Goal: Task Accomplishment & Management: Manage account settings

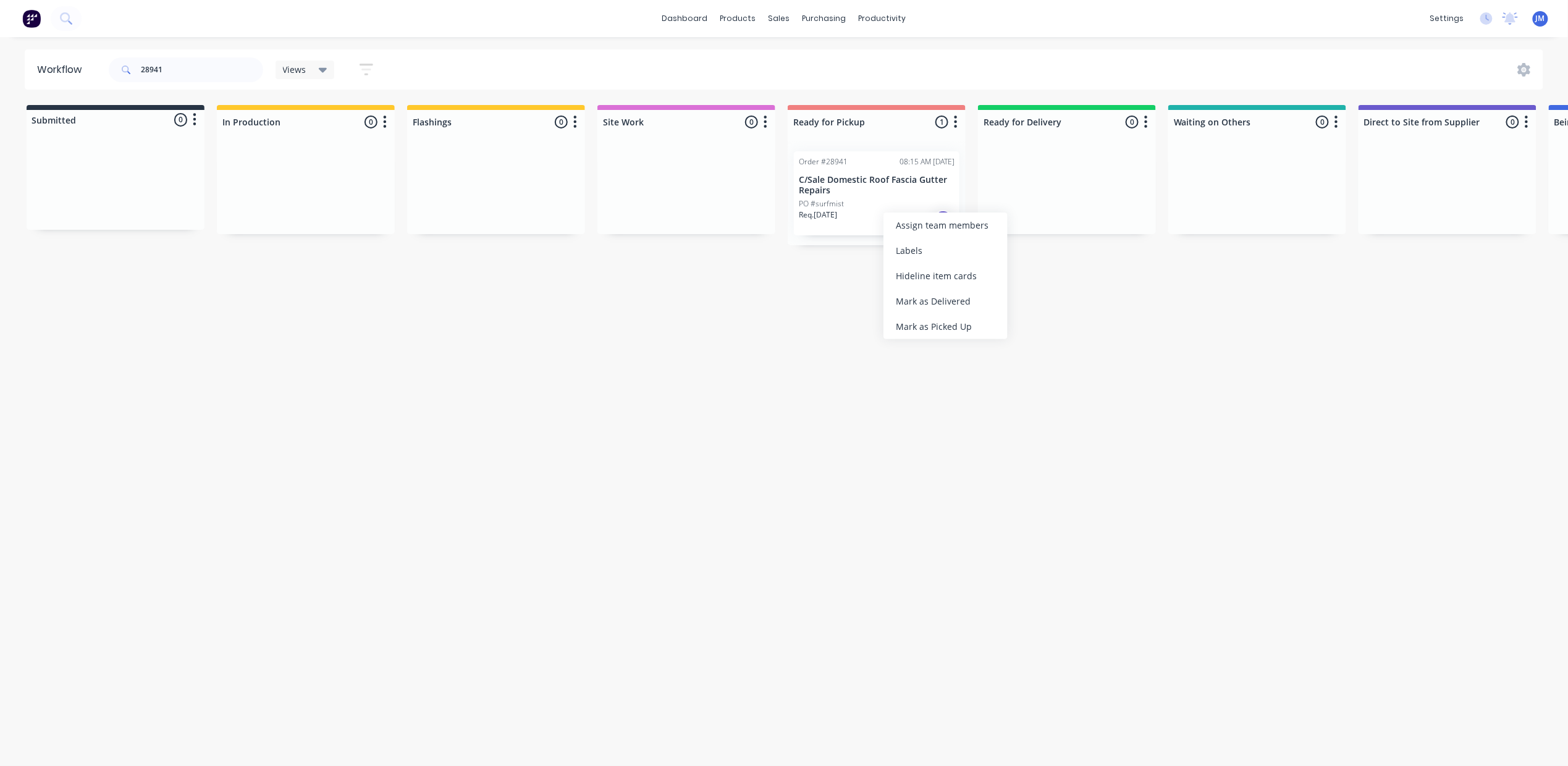
drag, startPoint x: 917, startPoint y: 322, endPoint x: 911, endPoint y: 322, distance: 6.0
click at [916, 322] on div "Mark as Picked Up" at bounding box center [945, 326] width 124 height 25
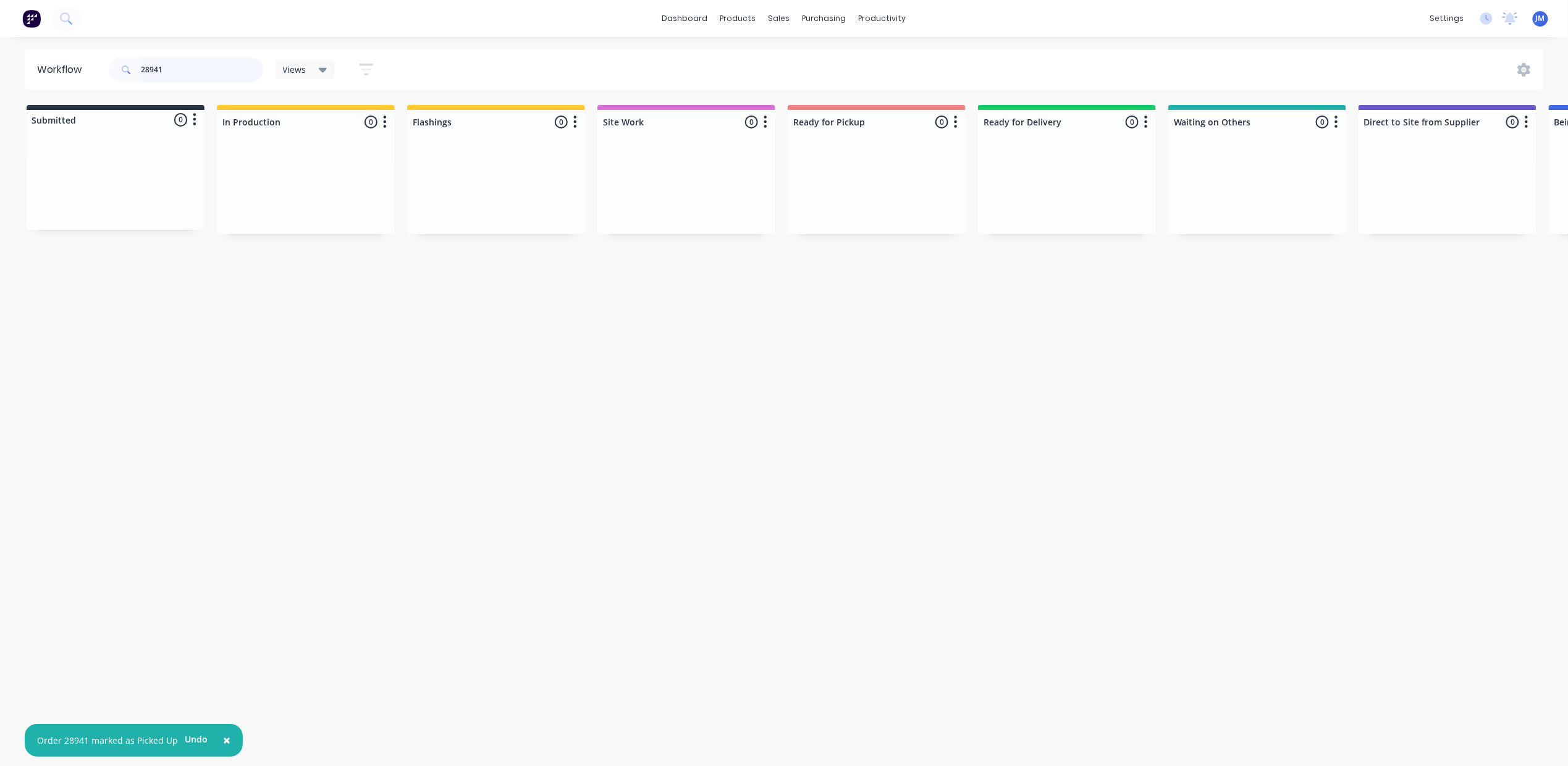
drag, startPoint x: 198, startPoint y: 79, endPoint x: 149, endPoint y: 71, distance: 49.6
click at [198, 78] on input "28941" at bounding box center [201, 69] width 122 height 25
drag, startPoint x: 147, startPoint y: 204, endPoint x: 300, endPoint y: 184, distance: 154.3
click at [299, 189] on div "Submitted 1 Status colour #273444 hex #273444 Save Cancel Summaries Total order…" at bounding box center [1110, 170] width 2239 height 130
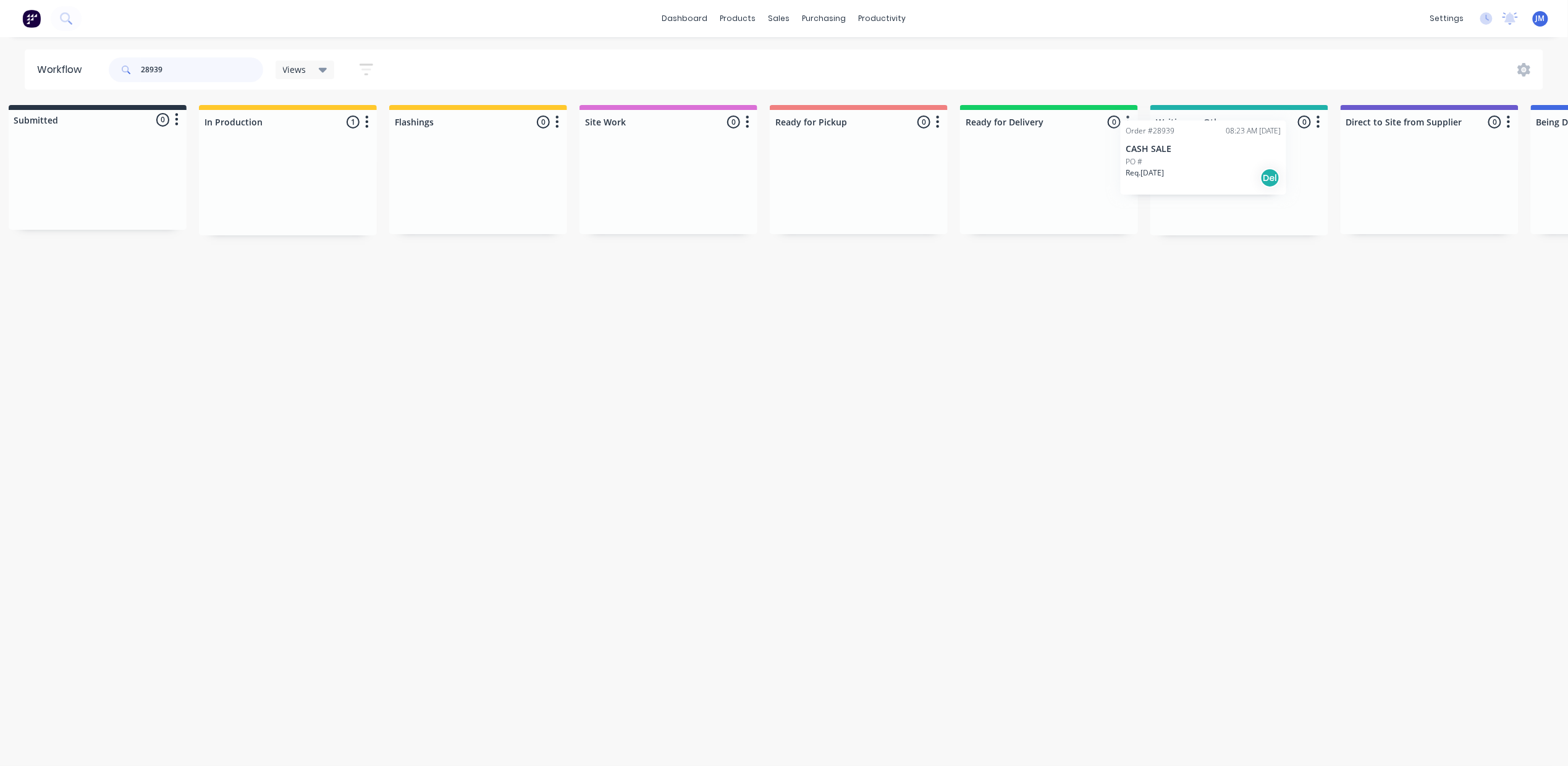
scroll to position [0, 26]
drag, startPoint x: 307, startPoint y: 194, endPoint x: 1153, endPoint y: 161, distance: 846.6
click at [1169, 163] on div "Submitted 0 Status colour #273444 hex #273444 Save Cancel Summaries Total order…" at bounding box center [1085, 170] width 2239 height 130
drag, startPoint x: 82, startPoint y: 177, endPoint x: 1185, endPoint y: 175, distance: 1103.0
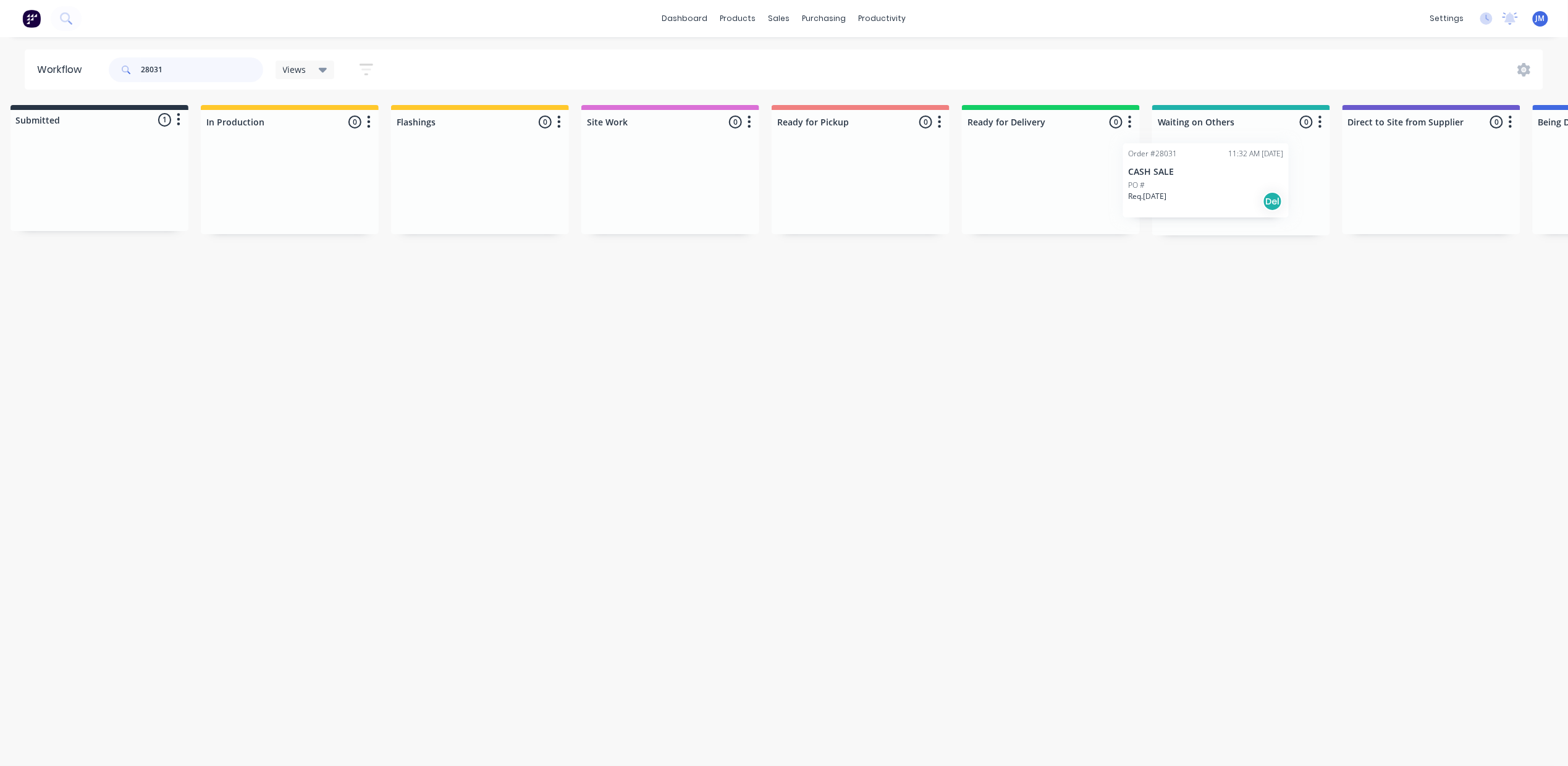
click at [1185, 175] on div "Submitted 1 Status colour #273444 hex #273444 Save Cancel Summaries Total order…" at bounding box center [1094, 170] width 2239 height 130
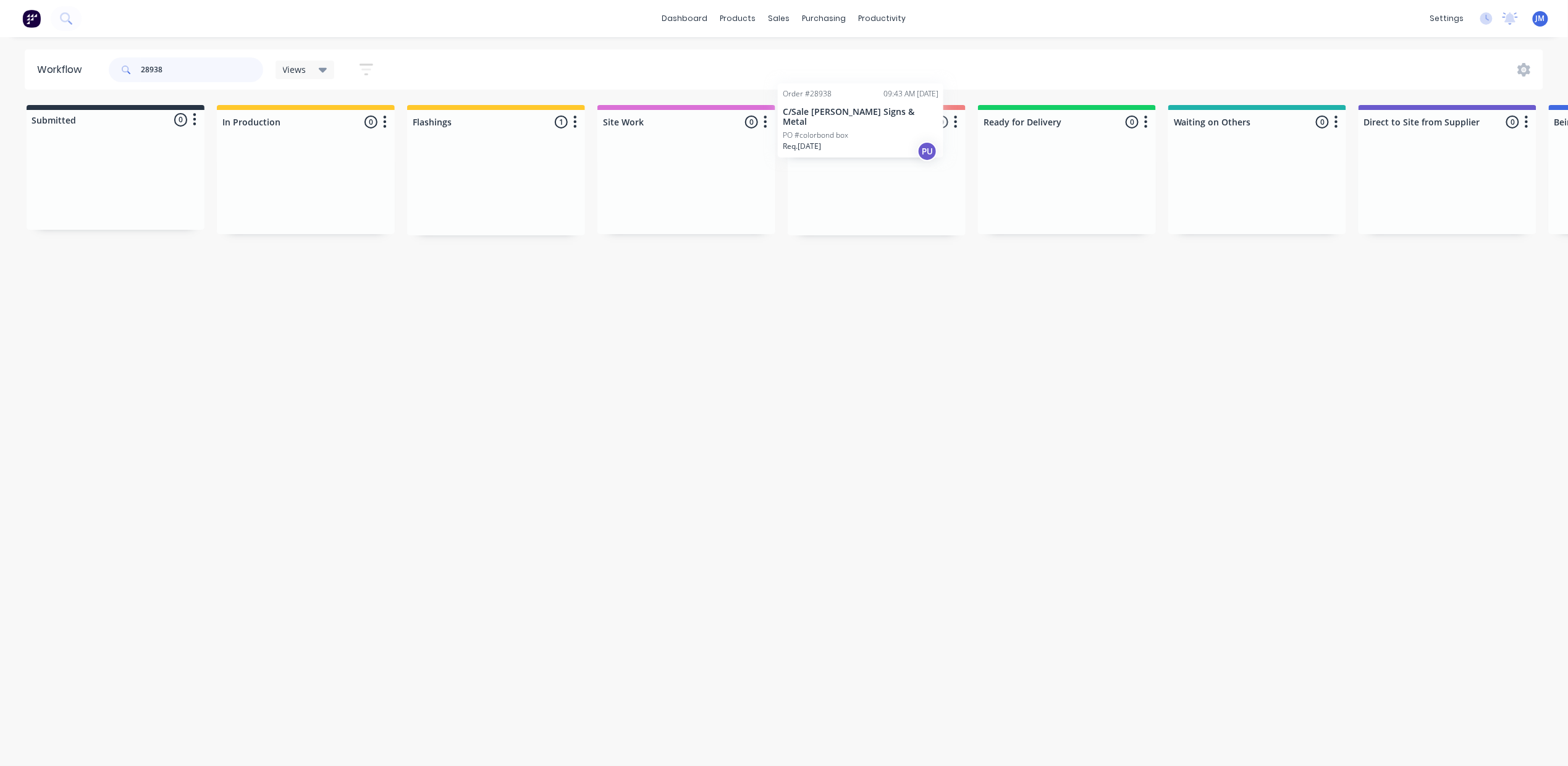
drag, startPoint x: 459, startPoint y: 184, endPoint x: 827, endPoint y: 115, distance: 374.4
click at [827, 115] on div "Submitted 0 Status colour #273444 hex #273444 Save Cancel Summaries Total order…" at bounding box center [1110, 170] width 2239 height 130
drag, startPoint x: 453, startPoint y: 201, endPoint x: 819, endPoint y: 208, distance: 366.1
click at [819, 208] on div "Submitted 0 Status colour #273444 hex #273444 Save Cancel Summaries Total order…" at bounding box center [1110, 170] width 2239 height 130
drag, startPoint x: 468, startPoint y: 205, endPoint x: 813, endPoint y: 170, distance: 346.8
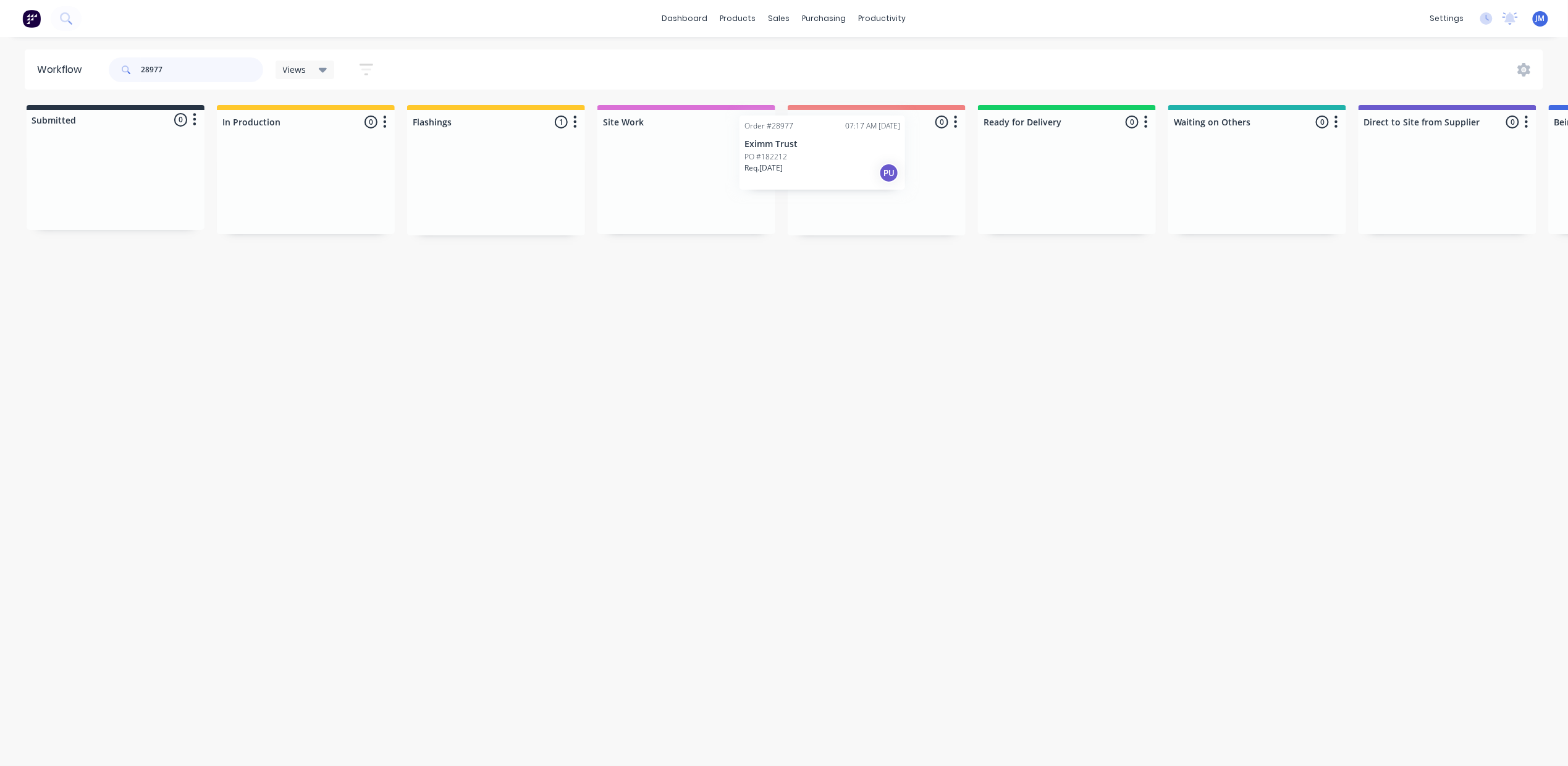
click at [809, 175] on div "Submitted 0 Status colour #273444 hex #273444 Save Cancel Summaries Total order…" at bounding box center [1110, 170] width 2239 height 130
drag, startPoint x: 639, startPoint y: 201, endPoint x: 880, endPoint y: 166, distance: 243.5
click at [895, 182] on div "Submitted 0 Status colour #273444 hex #273444 Save Cancel Summaries Total order…" at bounding box center [1110, 170] width 2239 height 130
type input "2"
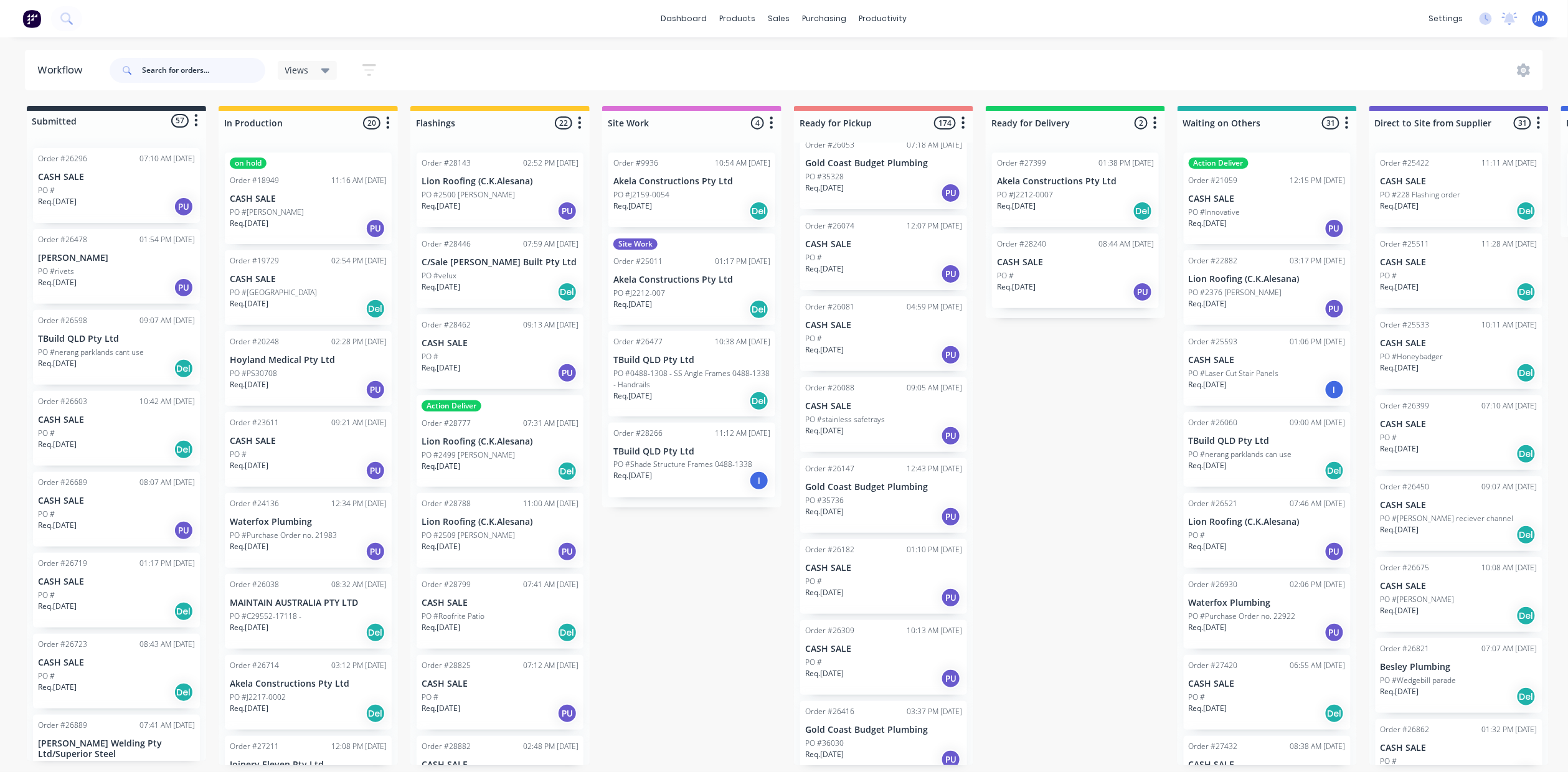
scroll to position [5064, 0]
drag, startPoint x: 972, startPoint y: 392, endPoint x: 970, endPoint y: 437, distance: 45.0
click at [970, 437] on div "Order #16930 11:56 AM [DATE] Gold Coast Budget Plumbing PO #33752 Req. [DATE] P…" at bounding box center [884, 454] width 180 height 622
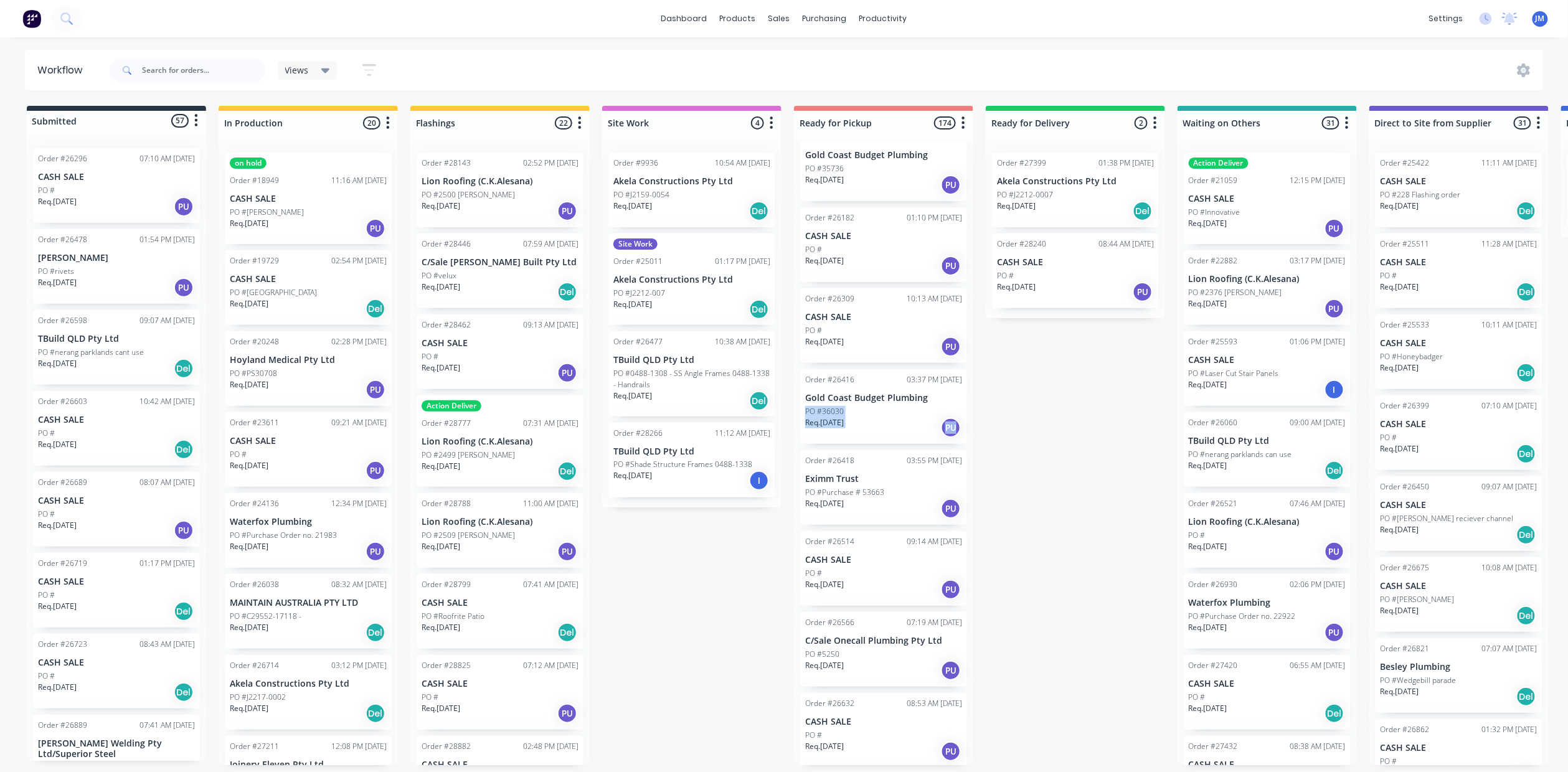
click at [997, 413] on div "Submitted 57 Status colour #273444 hex #273444 Save Cancel Summaries Total orde…" at bounding box center [1119, 436] width 2258 height 659
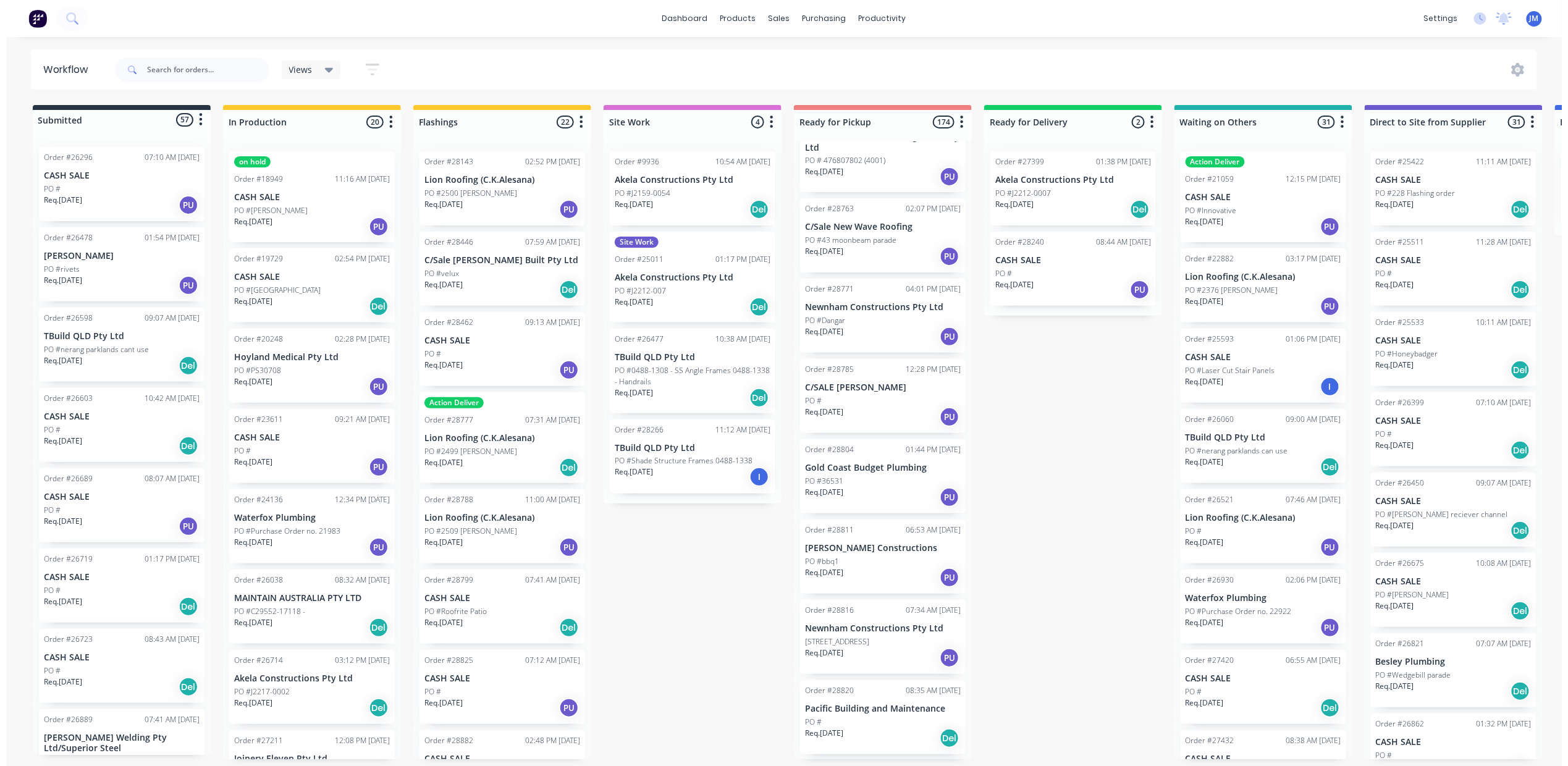
scroll to position [13433, 0]
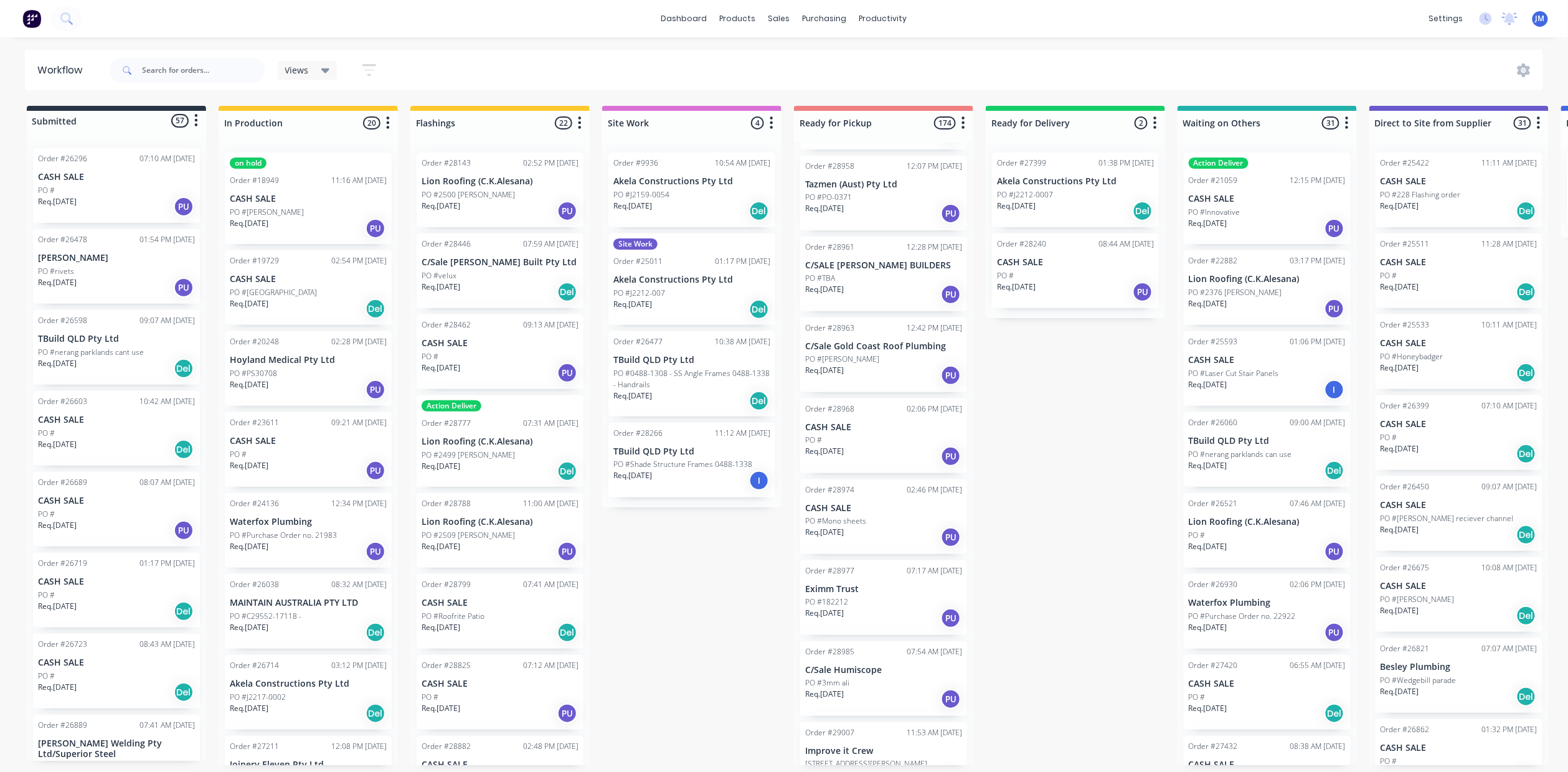
click at [903, 677] on div "PO #3mm ali" at bounding box center [883, 683] width 157 height 11
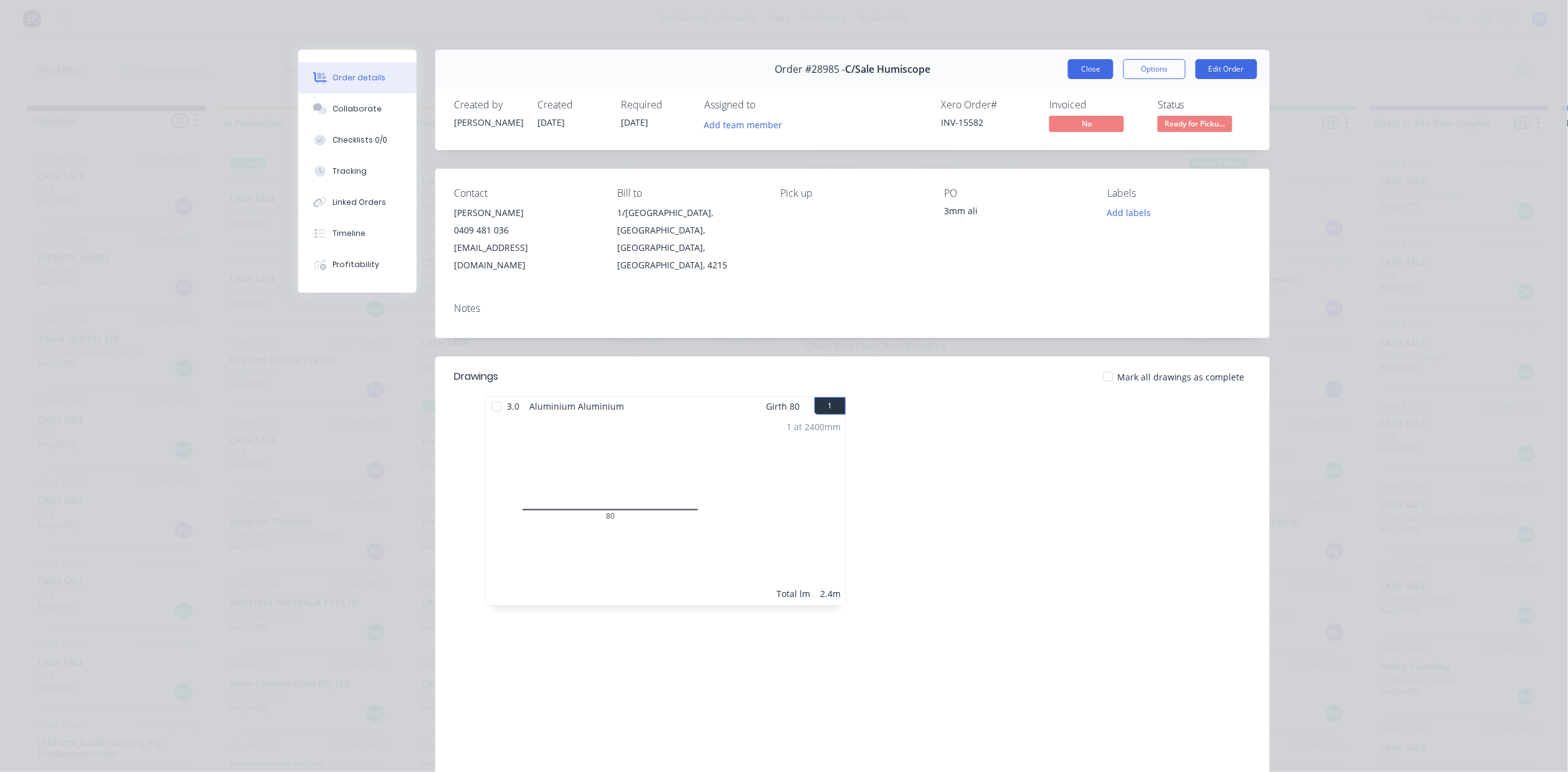
click at [1087, 71] on button "Close" at bounding box center [1091, 69] width 46 height 20
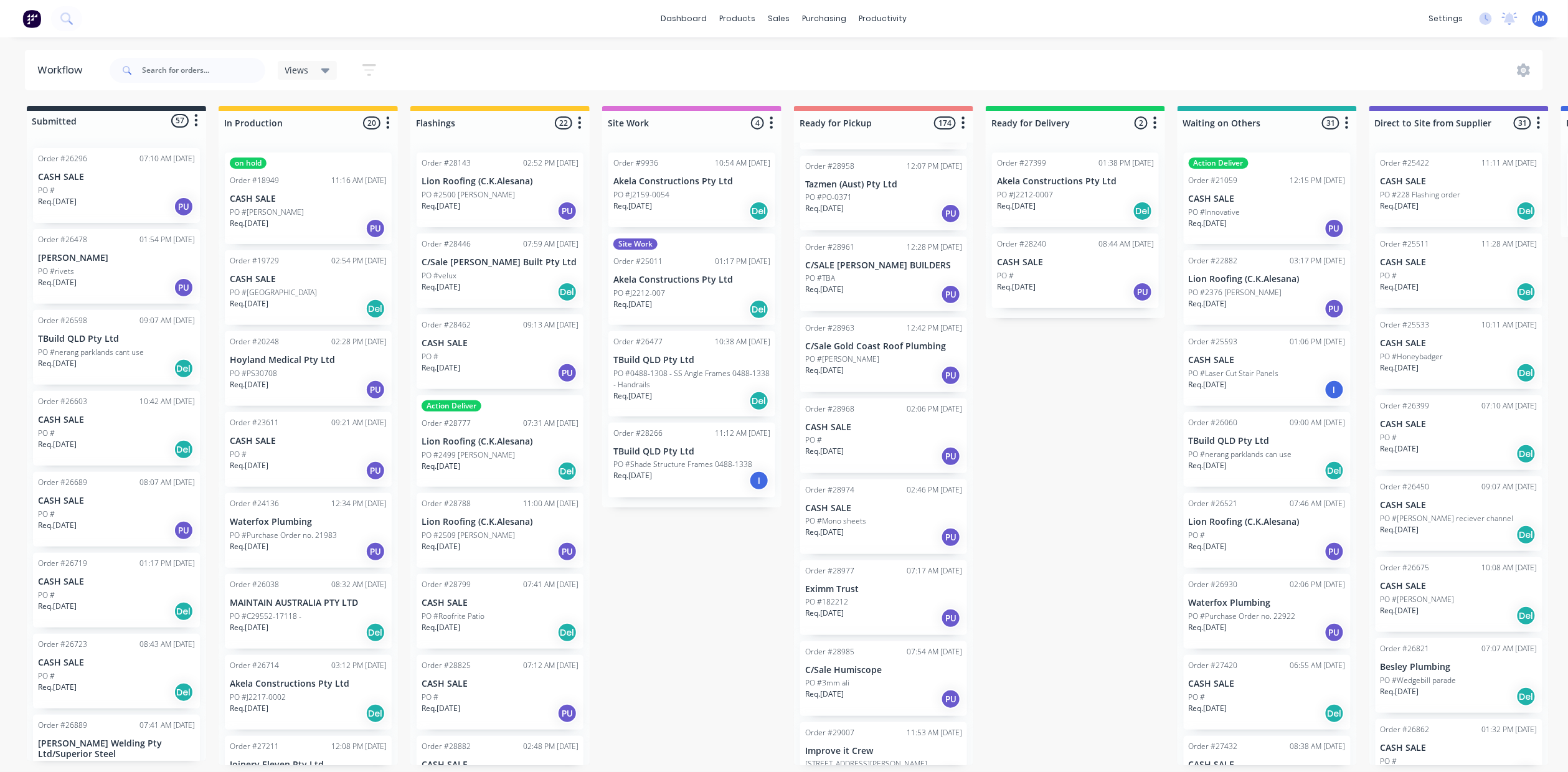
click at [837, 584] on p "Eximm Trust" at bounding box center [883, 589] width 157 height 11
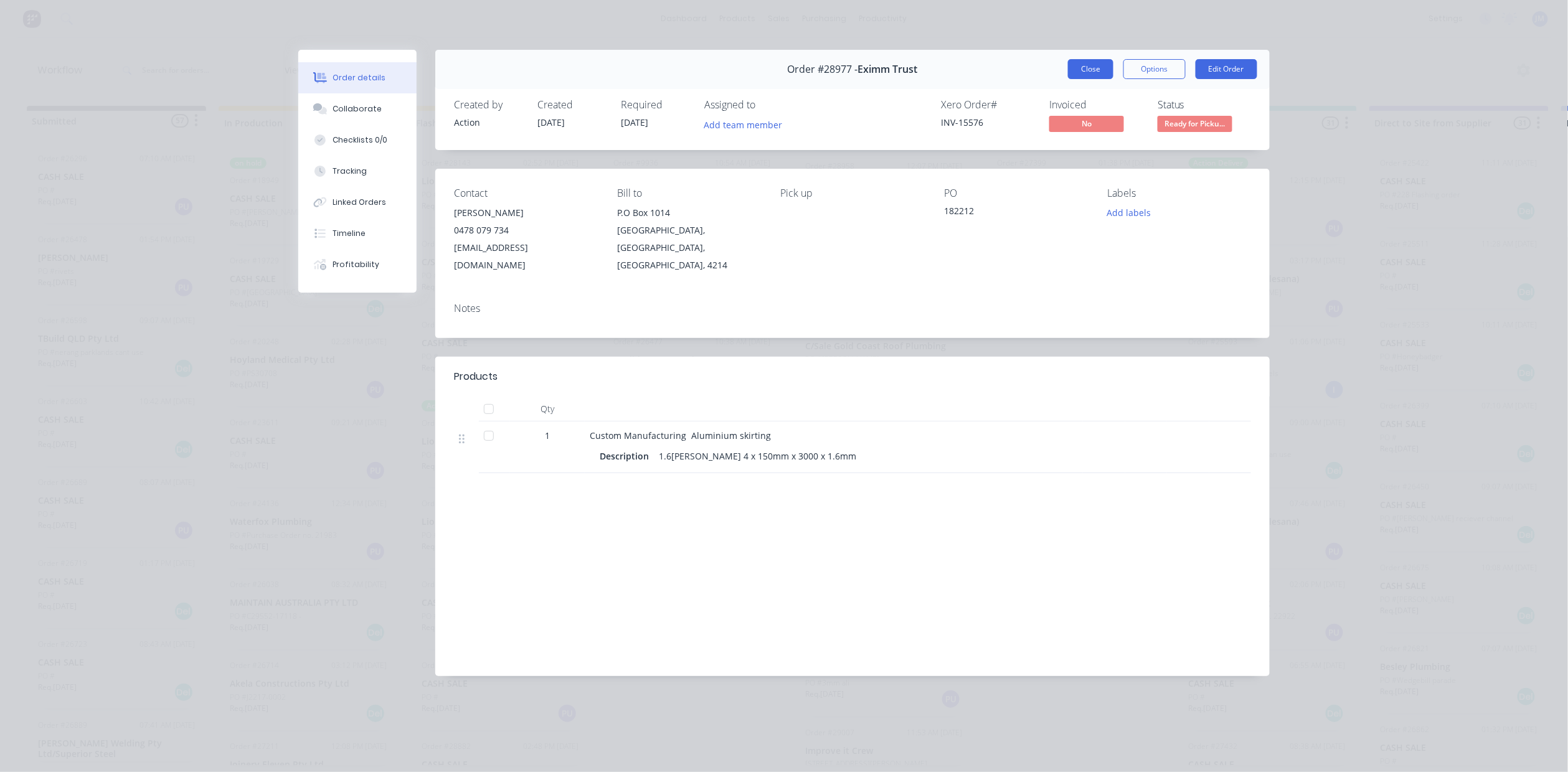
click at [1089, 73] on button "Close" at bounding box center [1091, 69] width 46 height 20
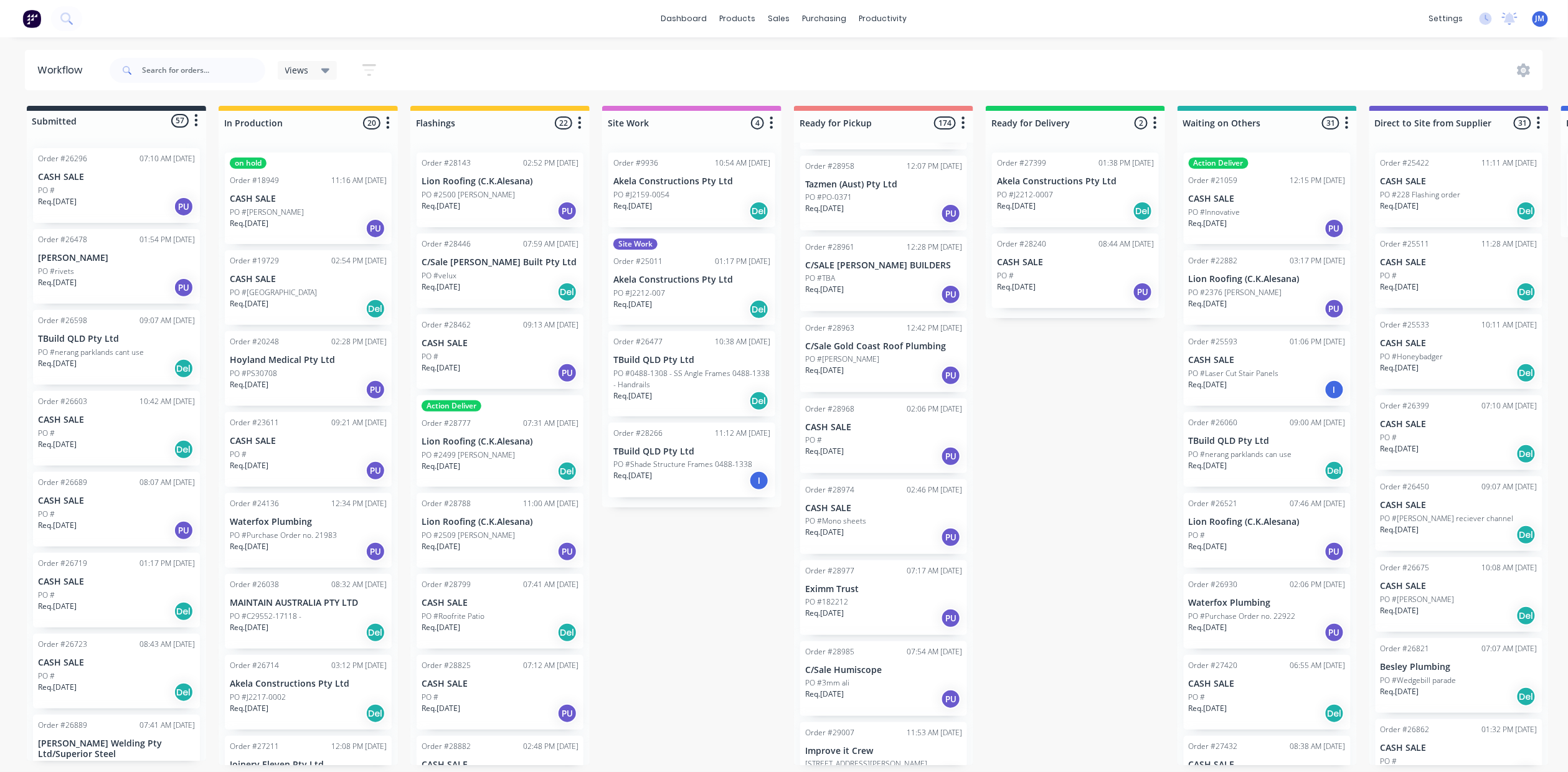
drag, startPoint x: 879, startPoint y: 493, endPoint x: 883, endPoint y: 474, distance: 19.4
click at [879, 489] on div "Order #16930 11:56 AM [DATE] Gold Coast Budget Plumbing PO #33752 Req. [DATE] P…" at bounding box center [884, 454] width 180 height 622
click at [917, 516] on div "PO #Mono sheets" at bounding box center [883, 521] width 157 height 11
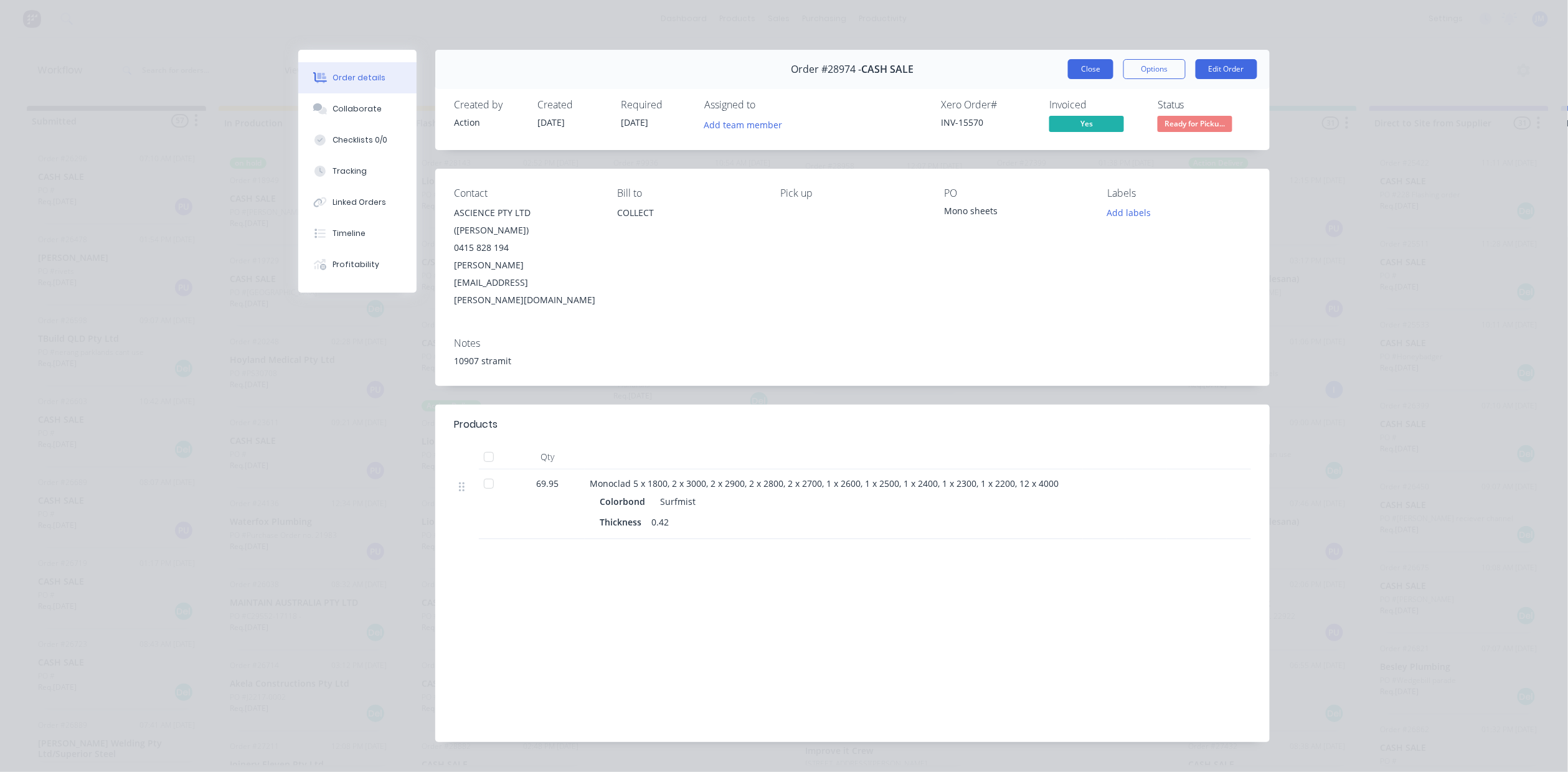
click at [1099, 73] on button "Close" at bounding box center [1091, 69] width 46 height 20
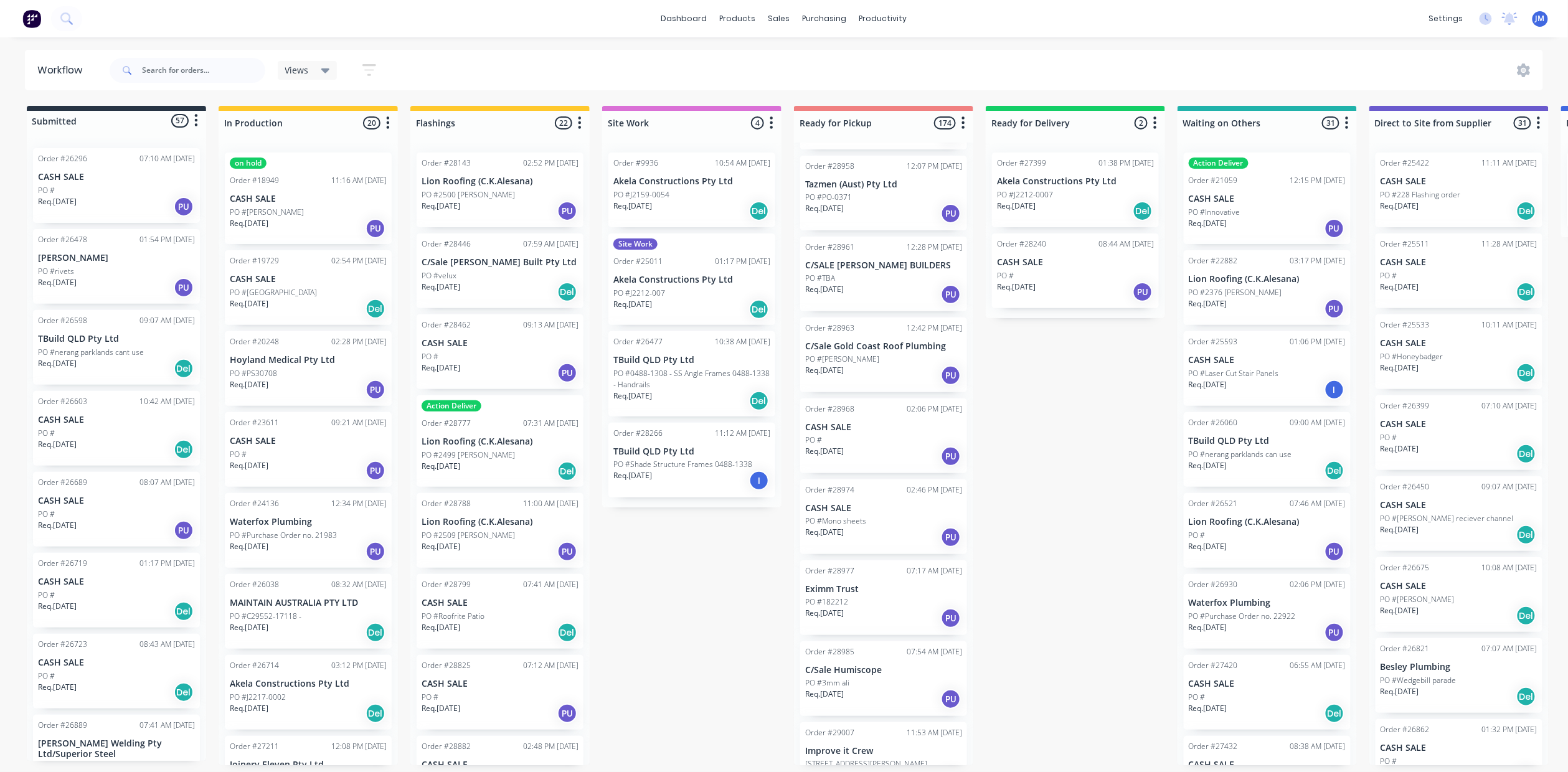
click at [883, 446] on div "Req. [DATE] PU" at bounding box center [883, 457] width 157 height 21
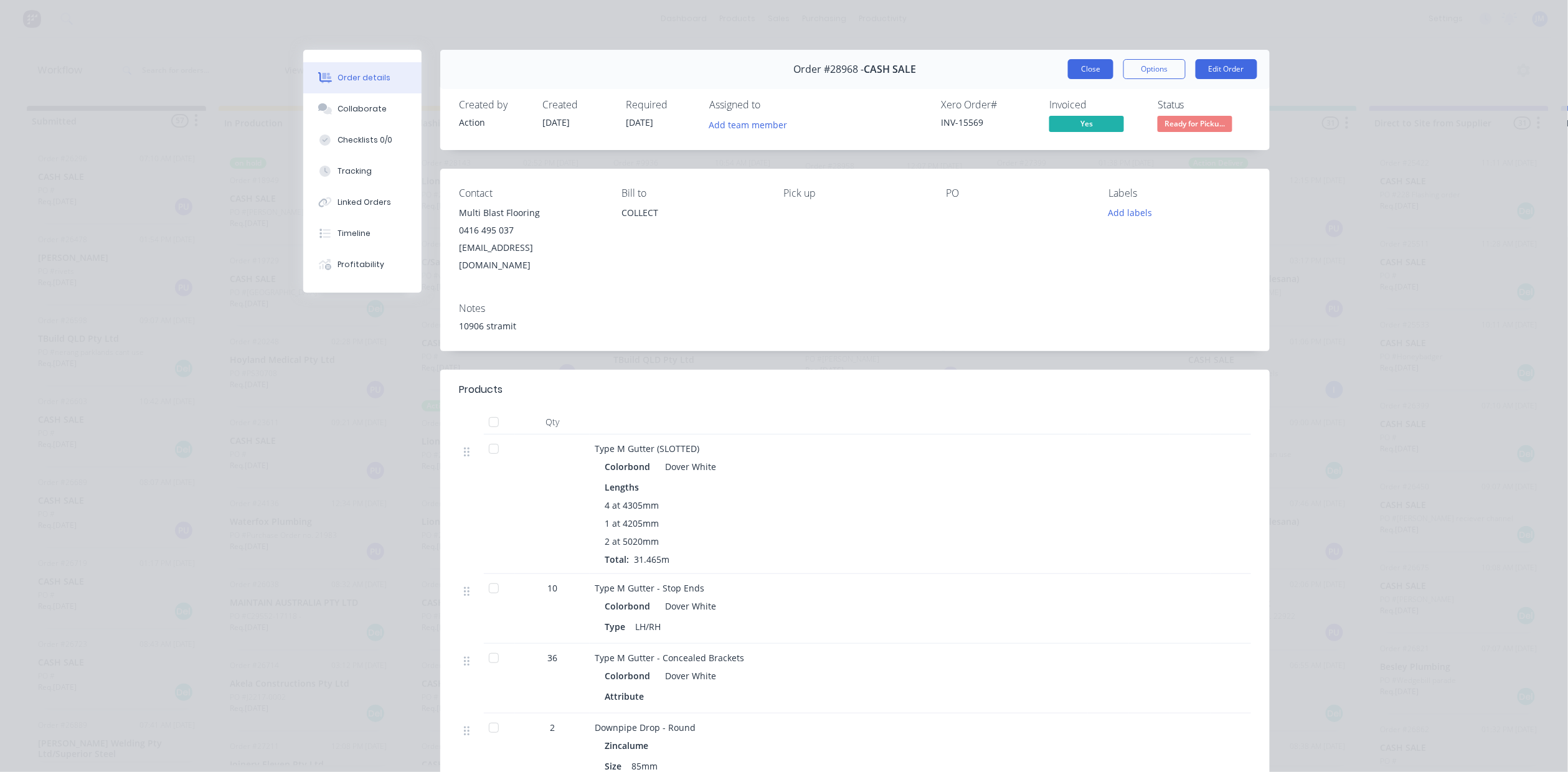
click at [1068, 66] on button "Close" at bounding box center [1091, 69] width 46 height 20
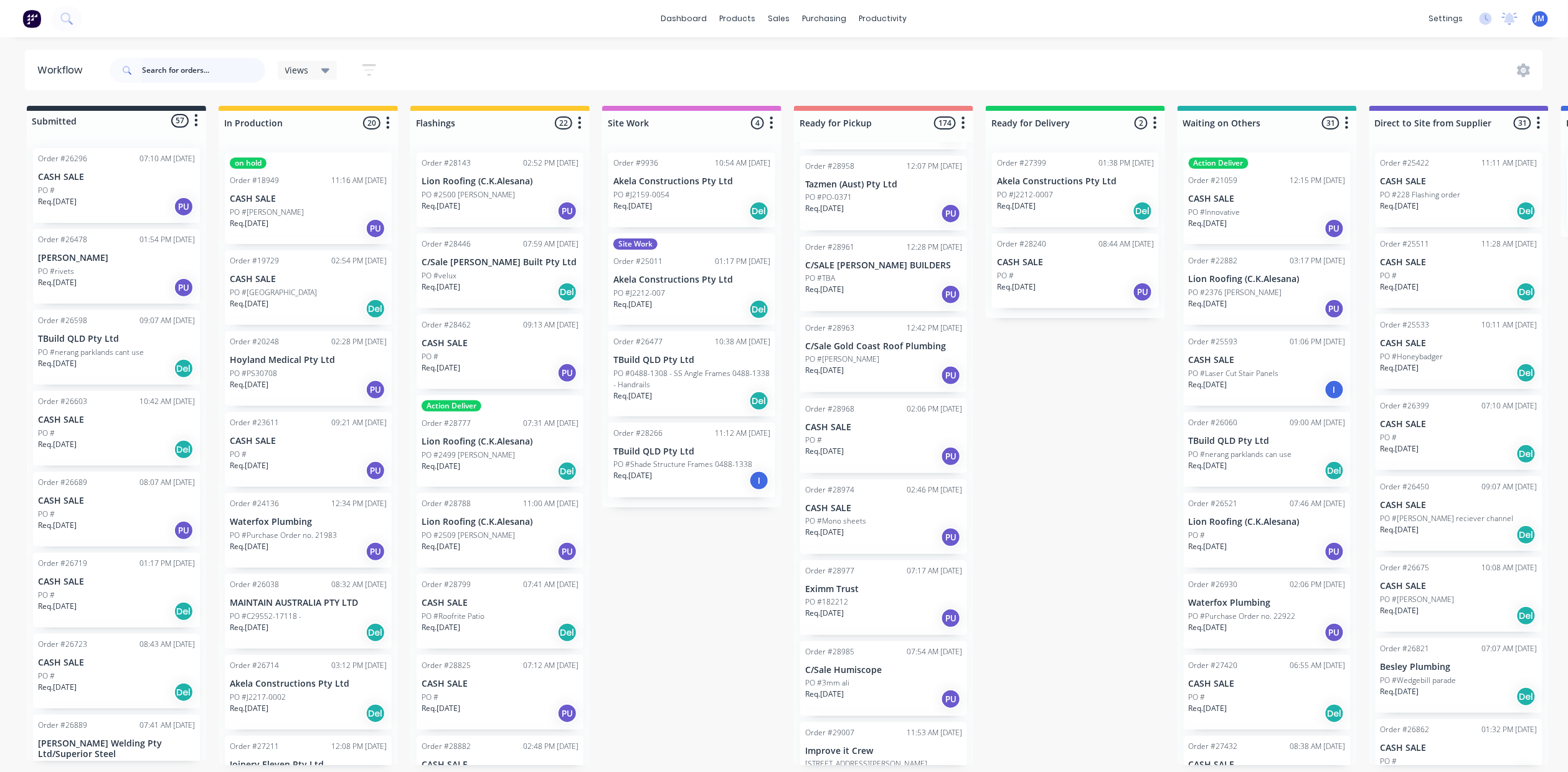
click at [177, 75] on input "text" at bounding box center [203, 70] width 123 height 25
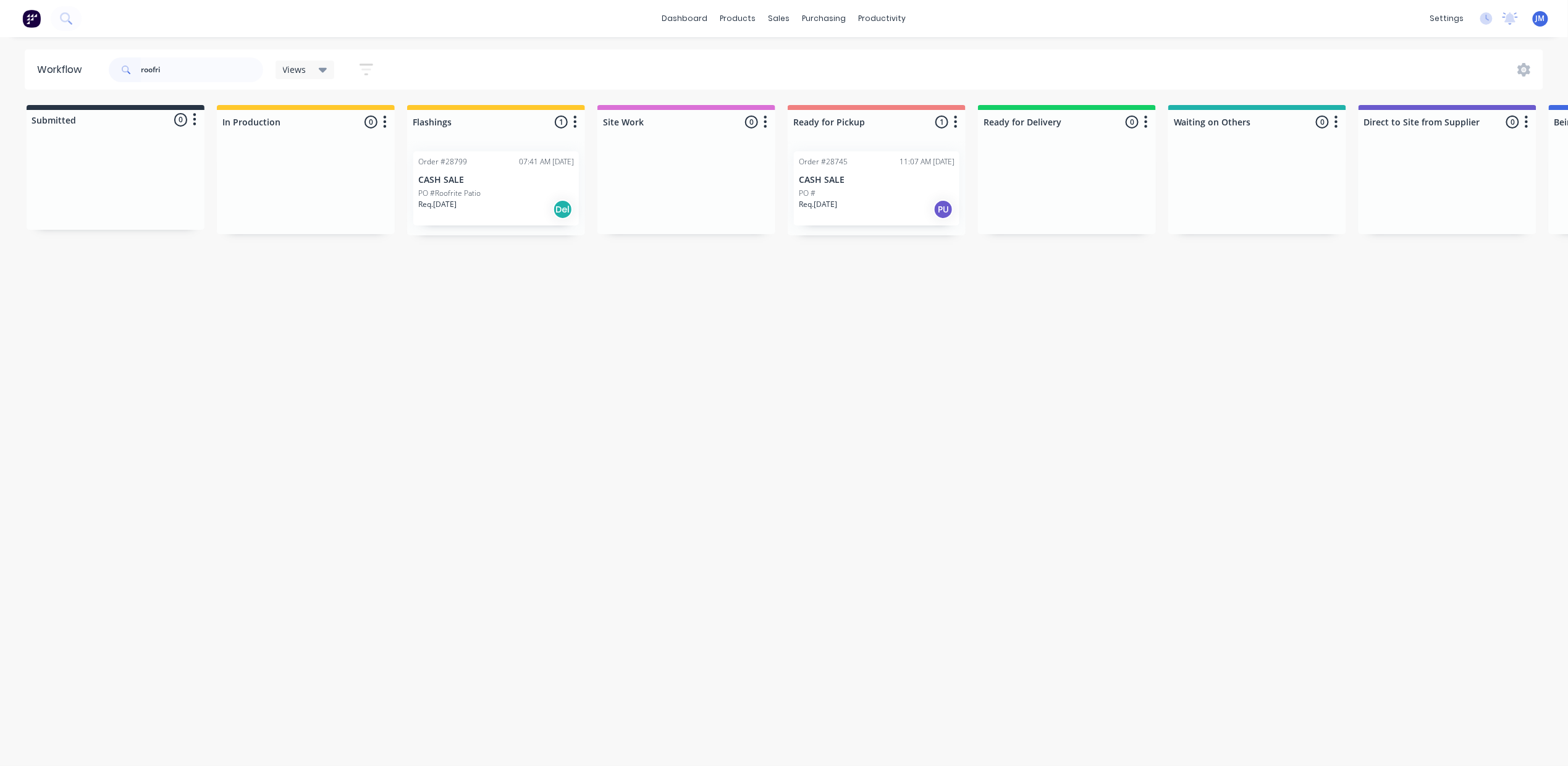
click at [484, 199] on div "Req. [DATE] Del" at bounding box center [496, 209] width 155 height 21
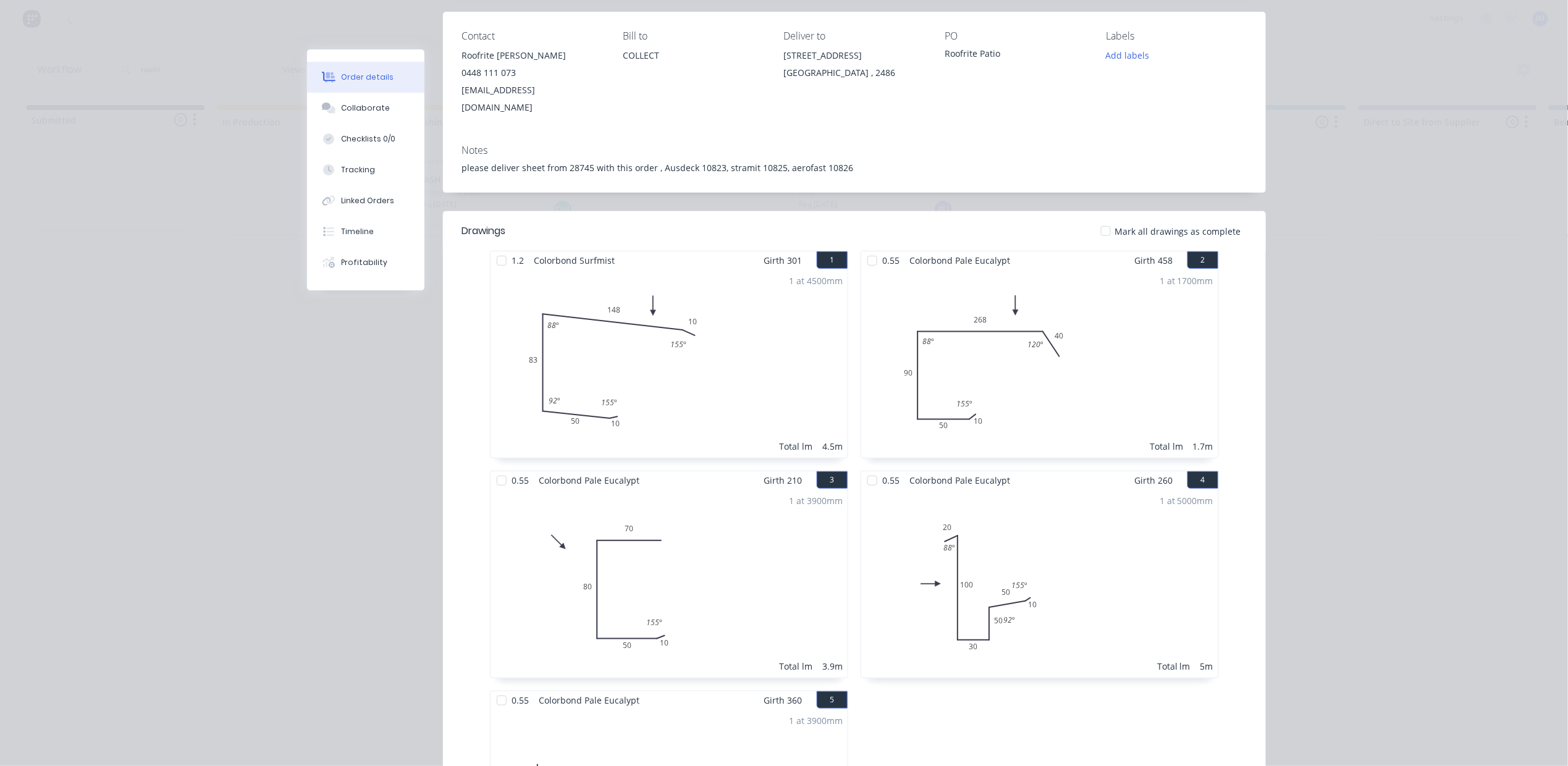
scroll to position [0, 0]
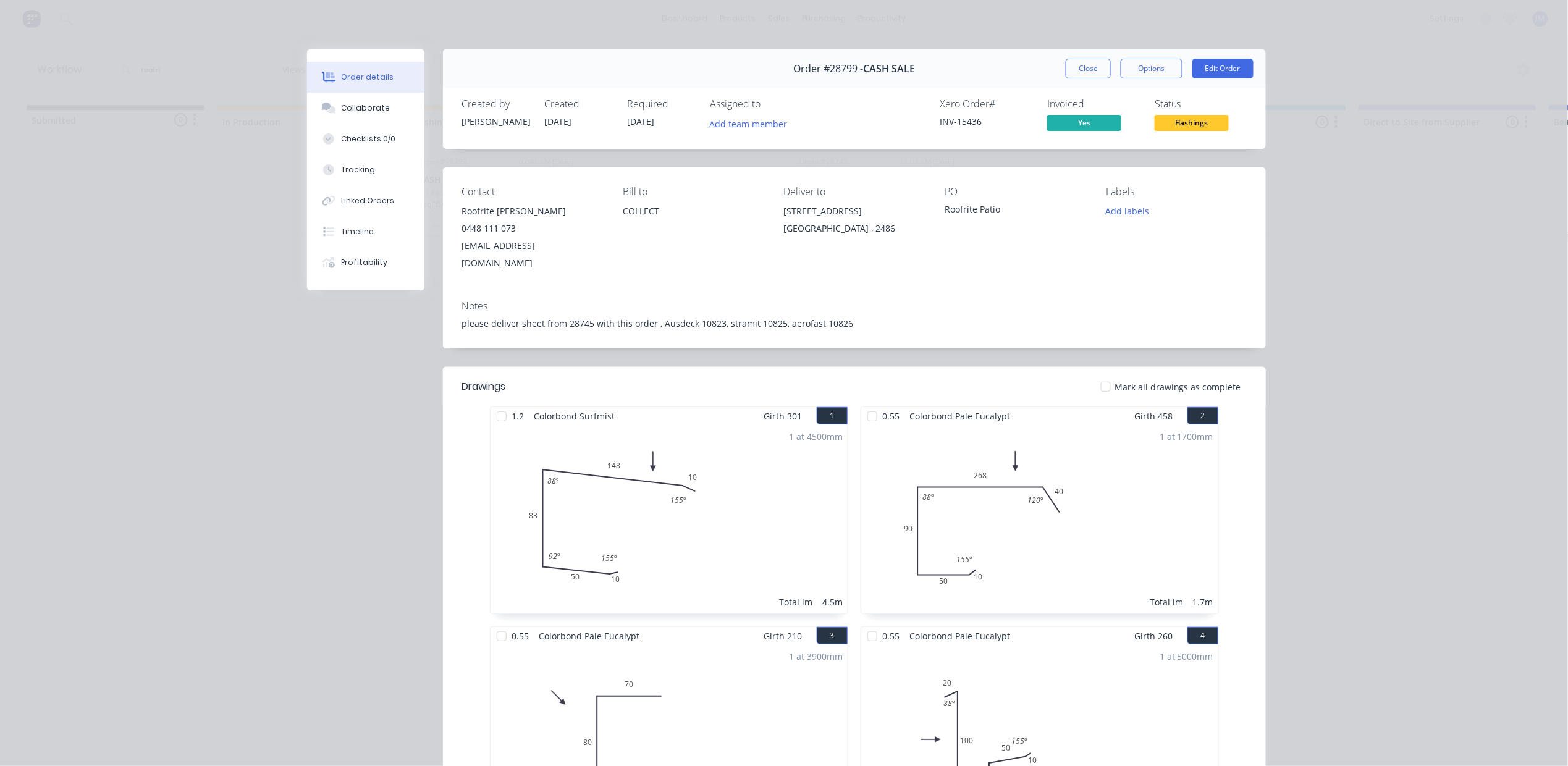
drag, startPoint x: 1085, startPoint y: 70, endPoint x: 1076, endPoint y: 75, distance: 10.3
click at [1083, 70] on button "Close" at bounding box center [1088, 69] width 45 height 20
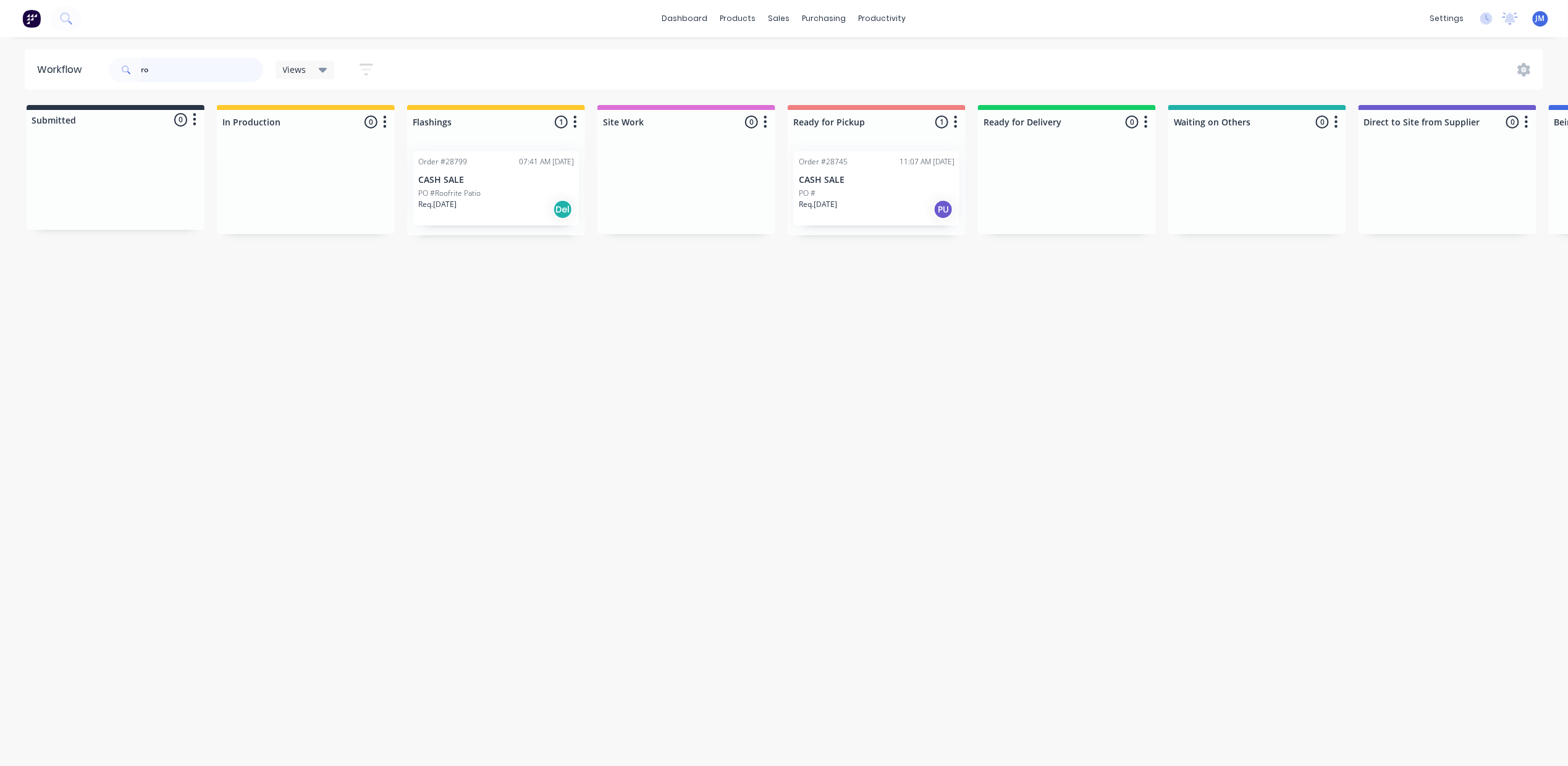
type input "r"
drag, startPoint x: 1176, startPoint y: 204, endPoint x: 724, endPoint y: 180, distance: 452.6
click at [724, 180] on div "Submitted 0 Status colour #273444 hex #273444 Save Cancel Summaries Total order…" at bounding box center [1107, 170] width 2239 height 130
click at [1037, 568] on div "Workflow 29004 Views Save new view None (Default) edit Show/Hide statuses Show …" at bounding box center [780, 395] width 1568 height 692
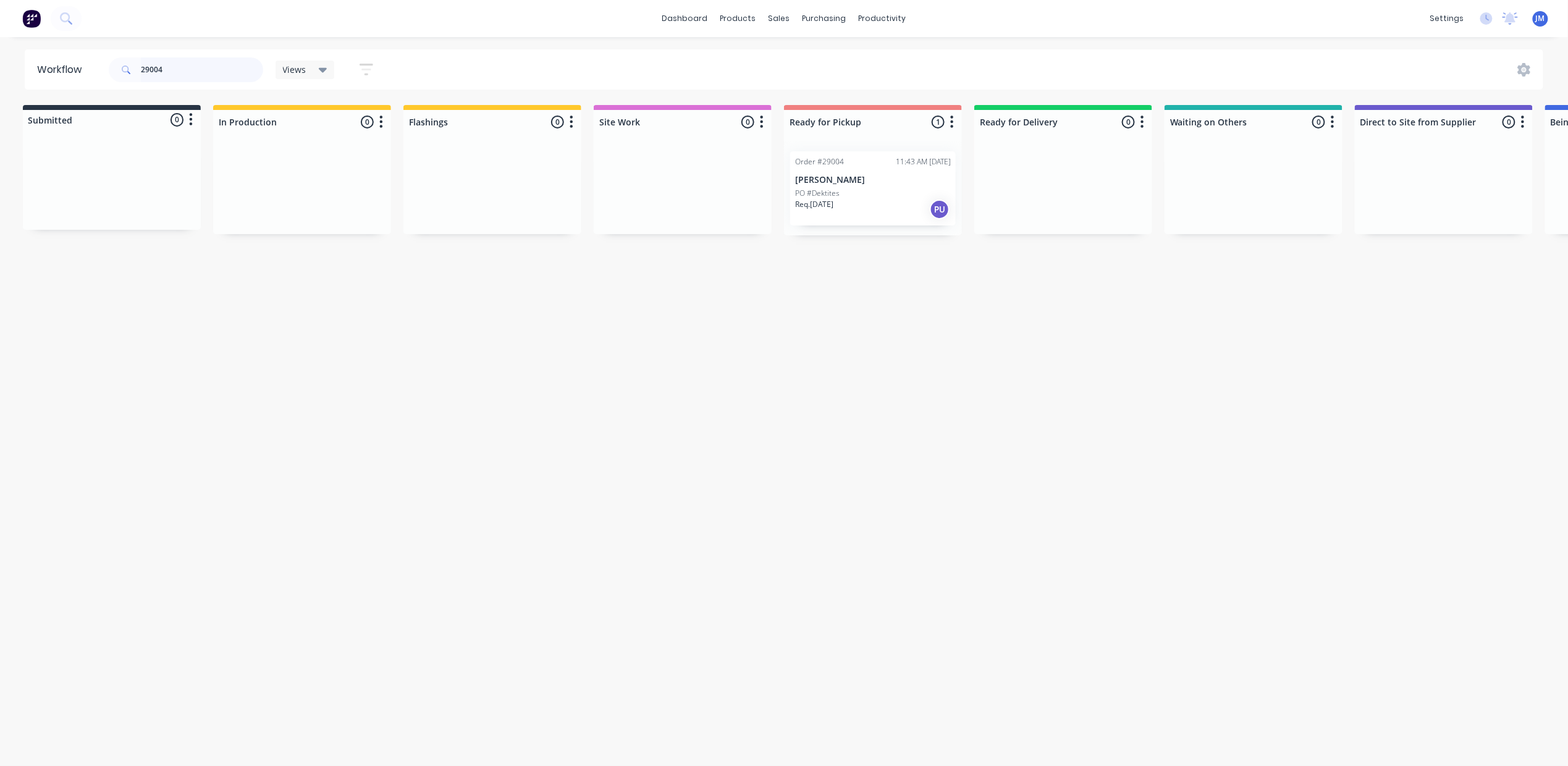
click at [179, 78] on input "29004" at bounding box center [201, 69] width 122 height 25
type input "2"
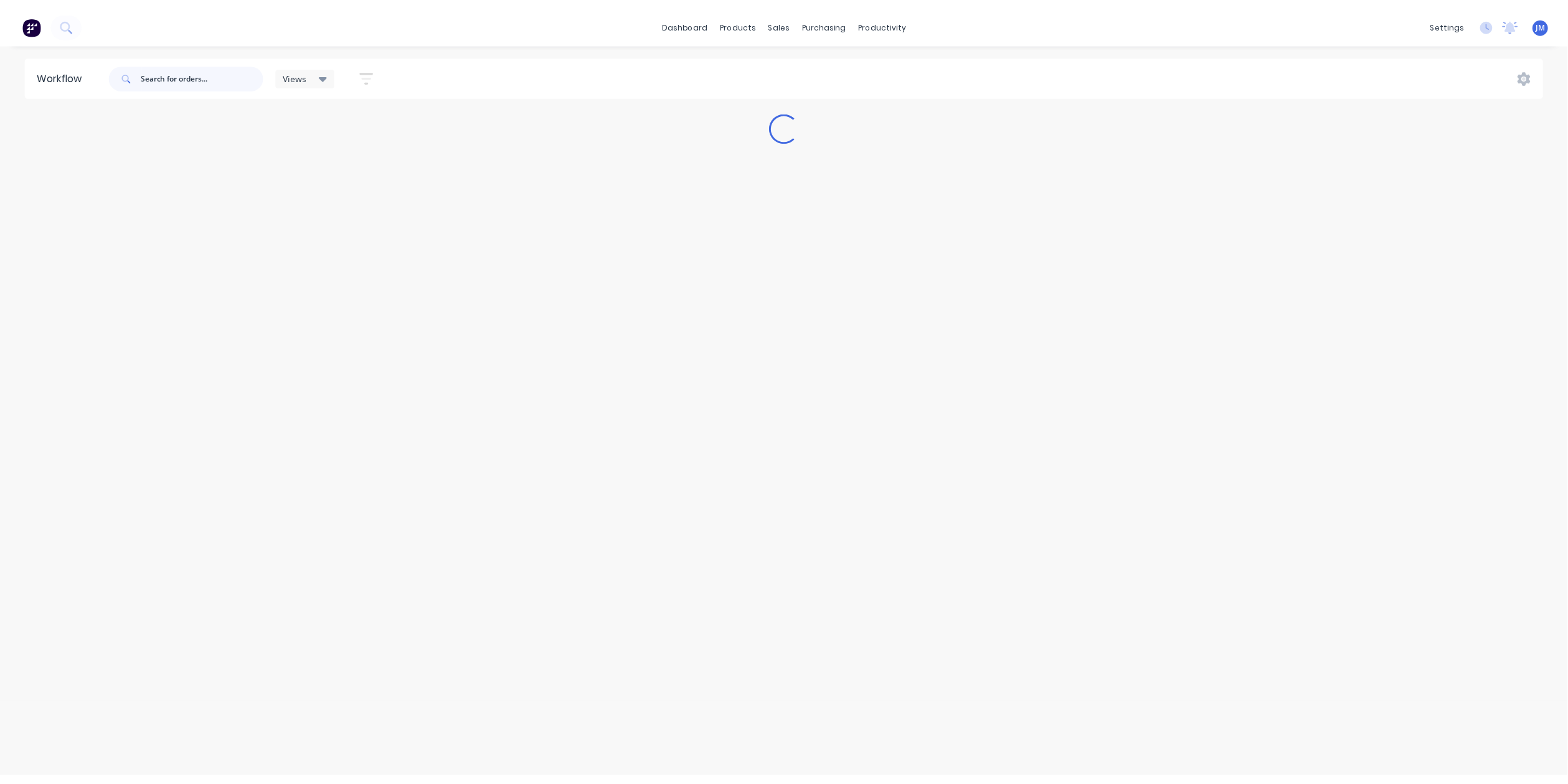
scroll to position [0, 0]
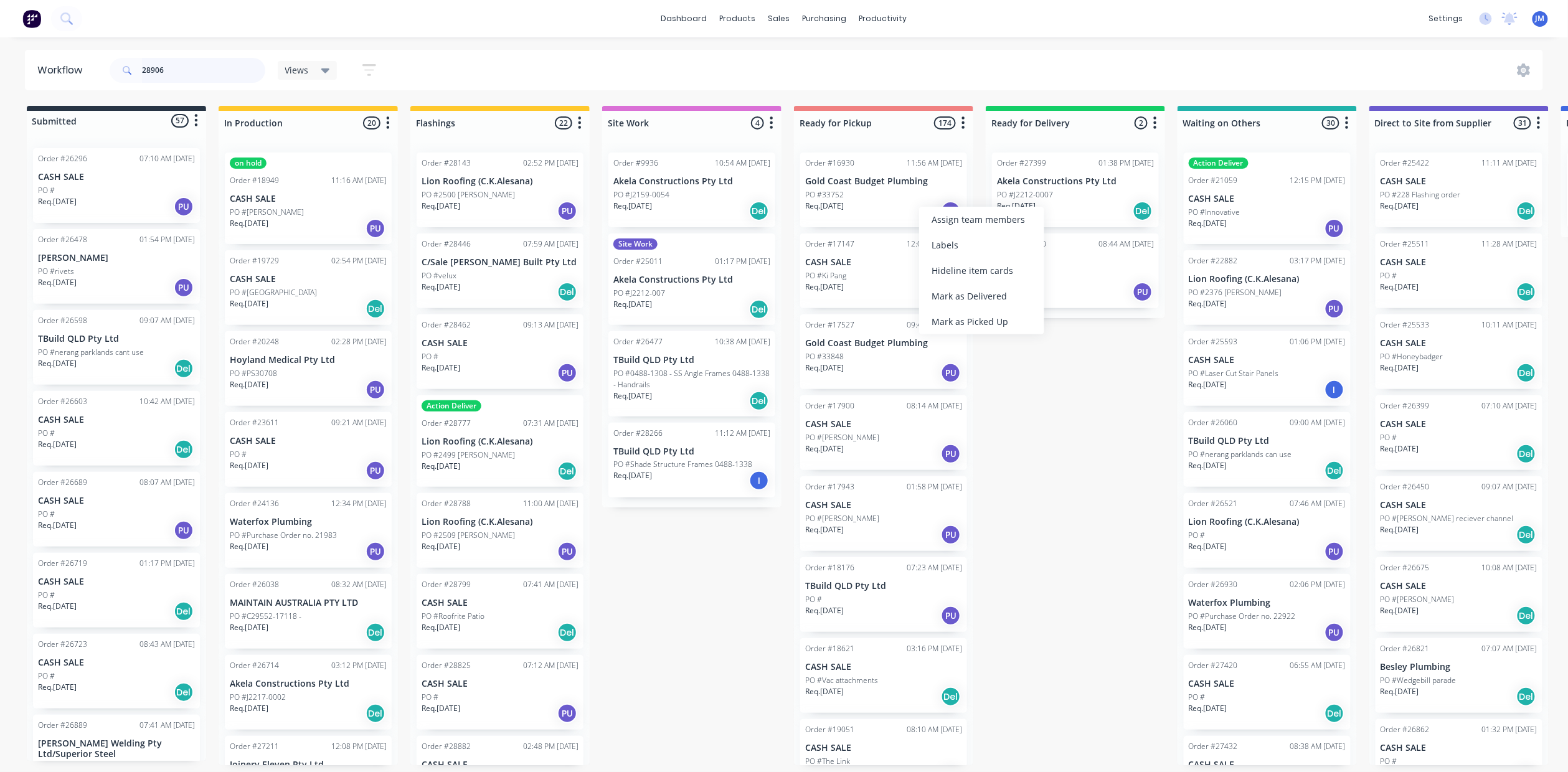
click at [200, 70] on input "28906" at bounding box center [203, 70] width 123 height 25
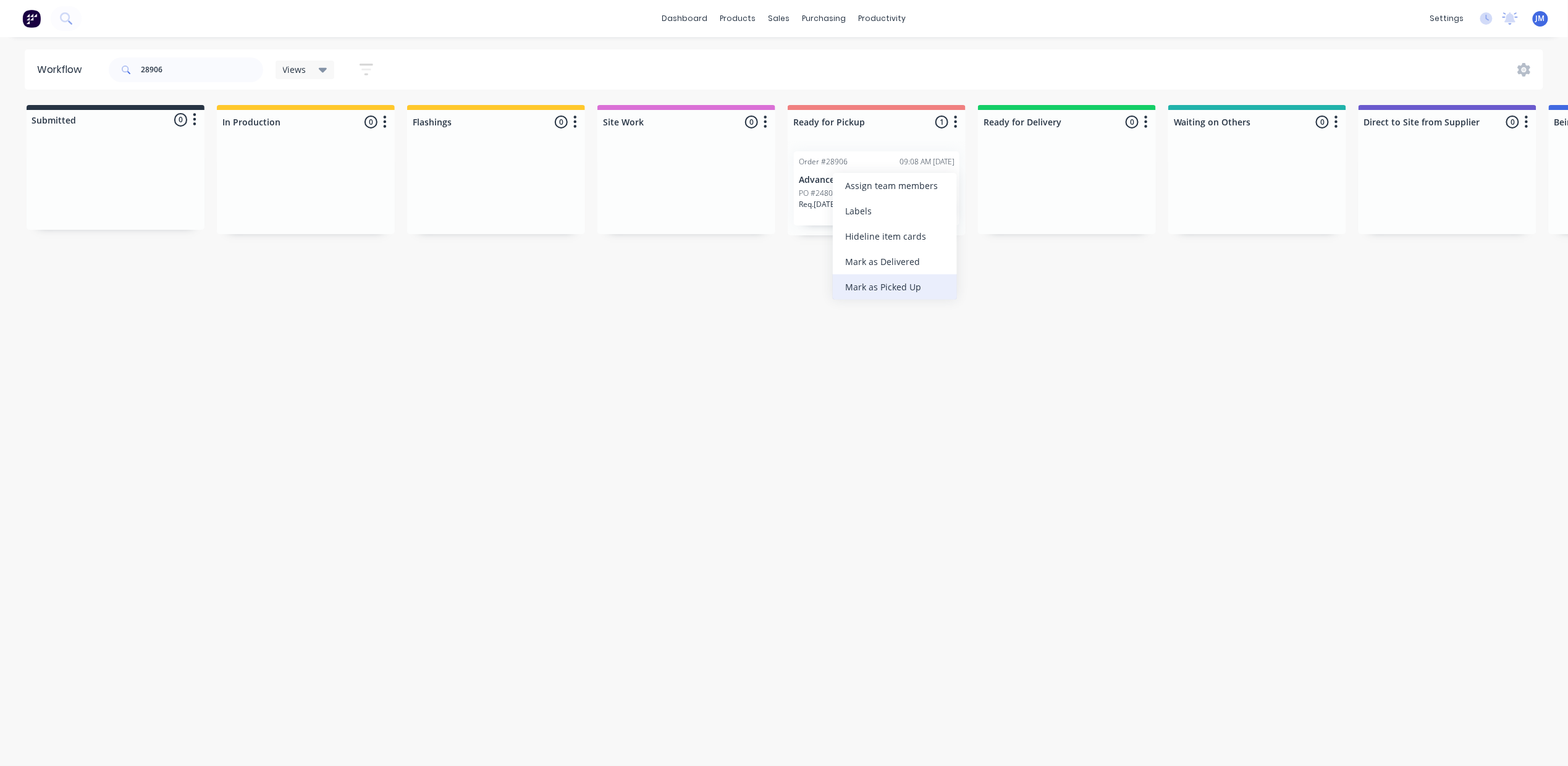
click at [904, 279] on div "Mark as Picked Up" at bounding box center [895, 287] width 124 height 25
drag, startPoint x: 194, startPoint y: 81, endPoint x: 176, endPoint y: 76, distance: 18.7
click at [193, 79] on input "28906" at bounding box center [201, 69] width 122 height 25
click at [935, 309] on div "Mark as Picked Up" at bounding box center [944, 314] width 124 height 25
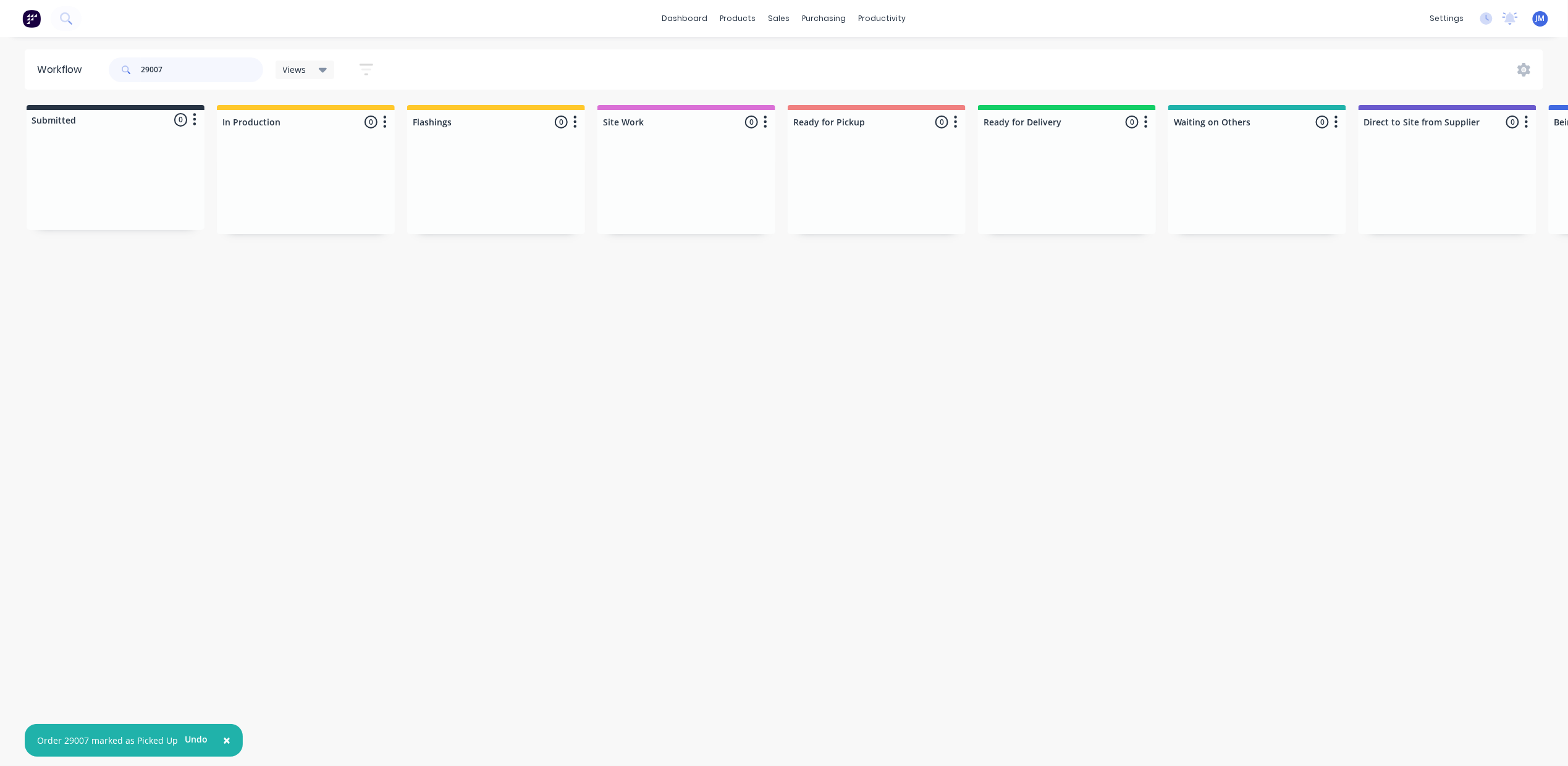
click at [194, 74] on input "29007" at bounding box center [201, 69] width 122 height 25
type input "2"
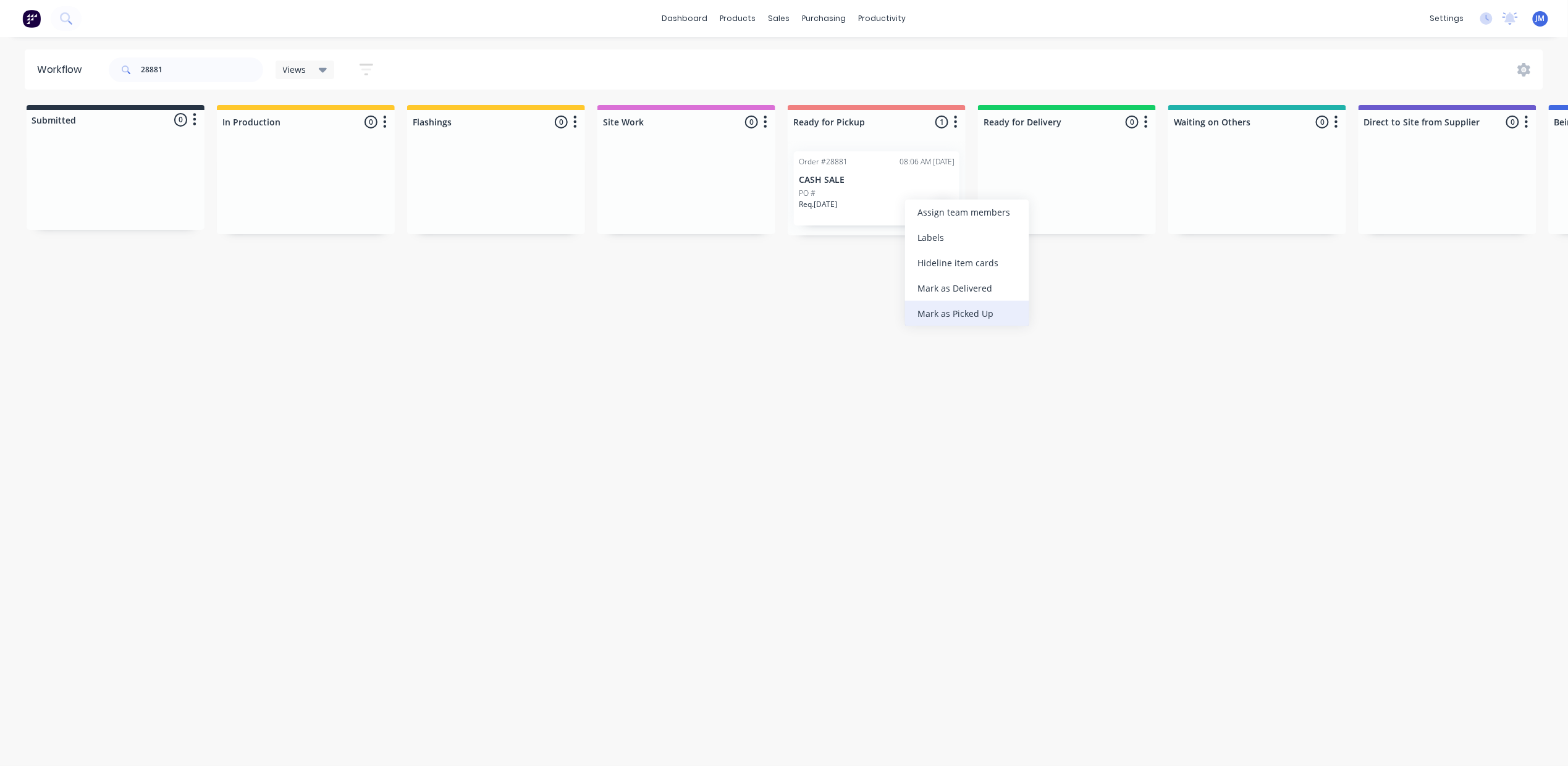
click at [948, 317] on div "Mark as Picked Up" at bounding box center [967, 314] width 124 height 25
drag, startPoint x: 180, startPoint y: 69, endPoint x: 180, endPoint y: 61, distance: 8.0
click at [180, 65] on input "28881" at bounding box center [201, 69] width 122 height 25
type input "2"
type input "29027"
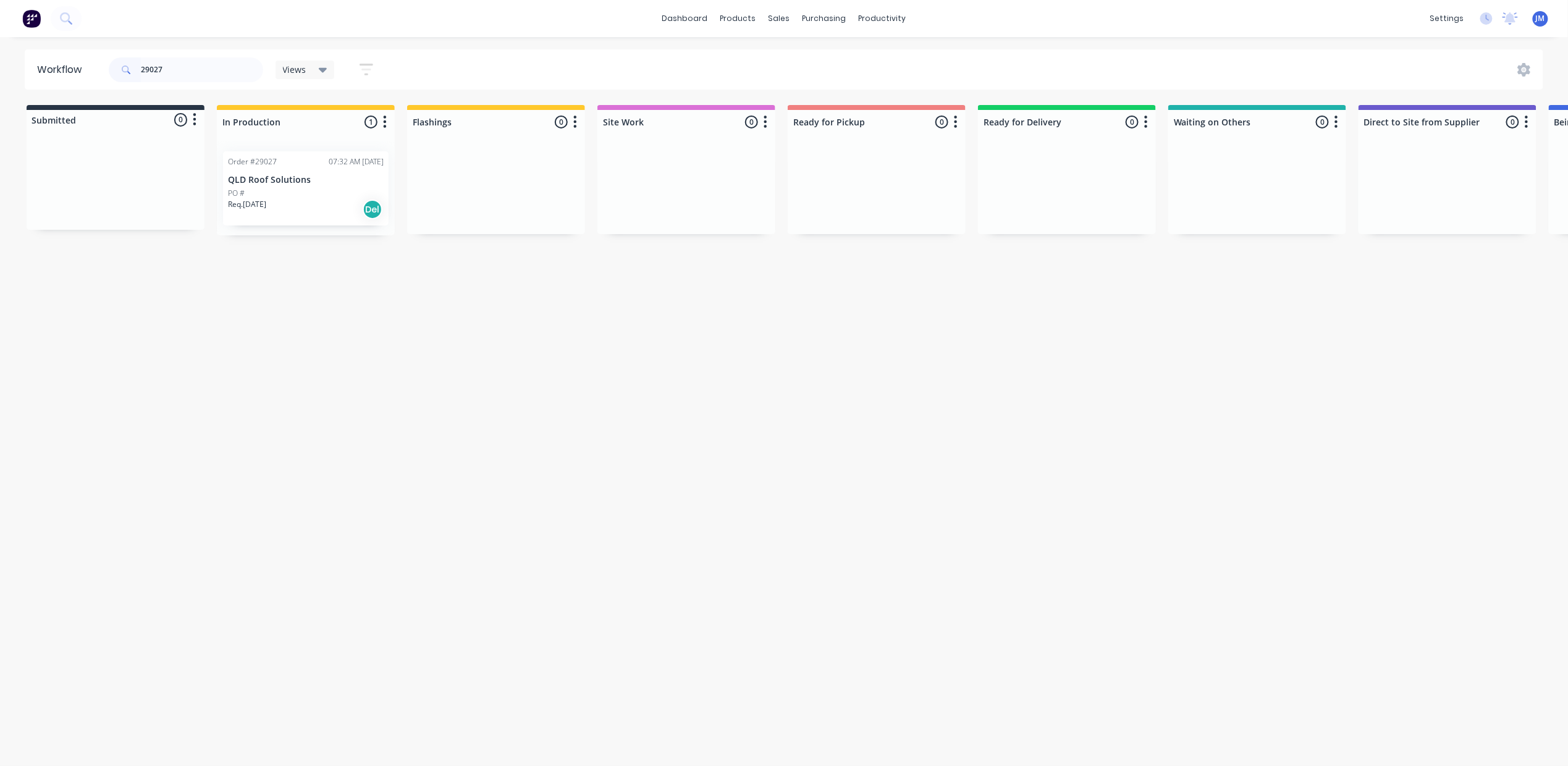
click at [317, 213] on div "Req. [DATE] Del" at bounding box center [306, 209] width 155 height 21
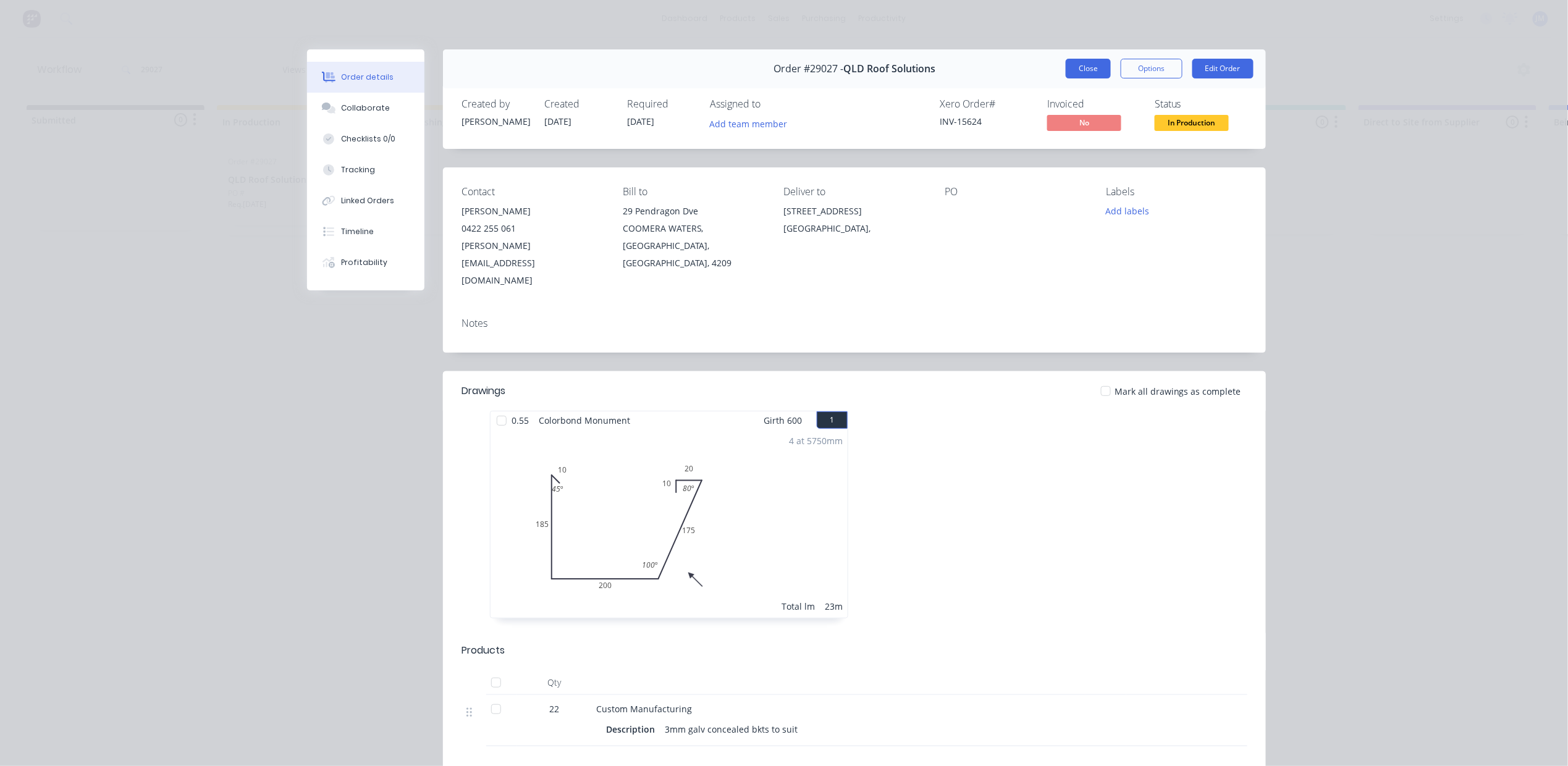
click at [1075, 67] on button "Close" at bounding box center [1088, 69] width 45 height 20
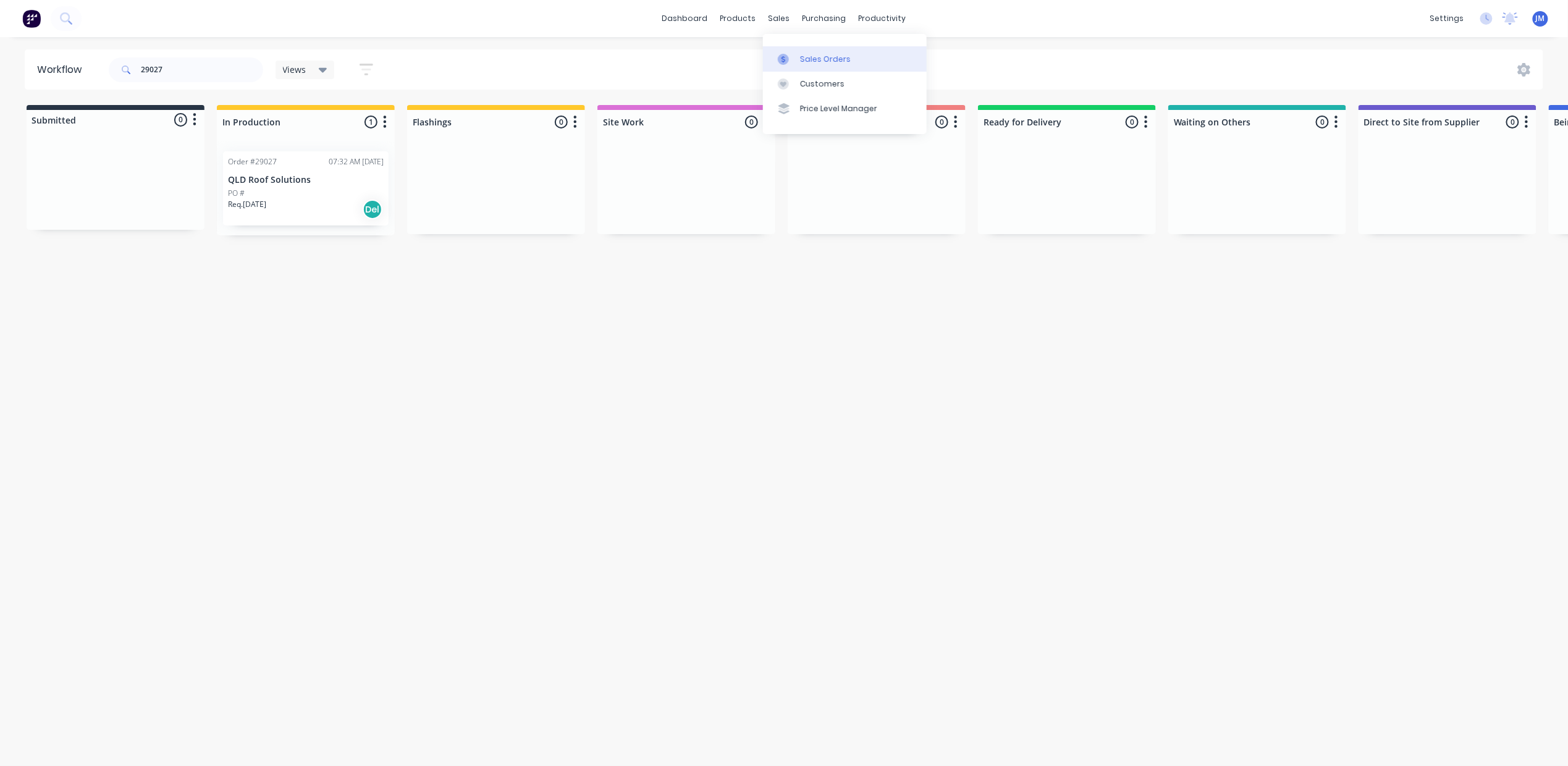
click at [788, 60] on icon at bounding box center [784, 59] width 11 height 11
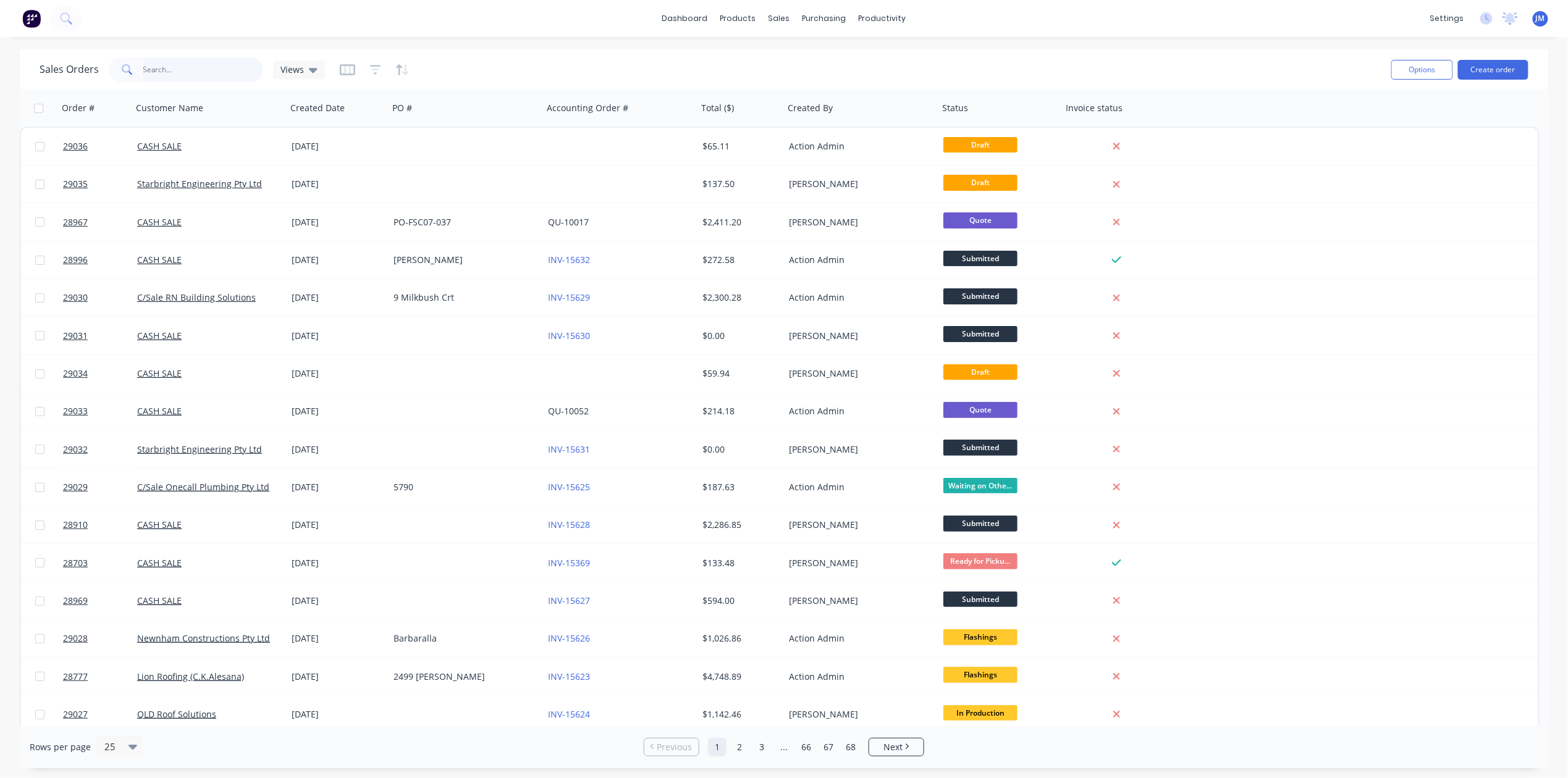
drag, startPoint x: 226, startPoint y: 76, endPoint x: 331, endPoint y: 62, distance: 105.9
click at [226, 75] on input "text" at bounding box center [204, 69] width 120 height 25
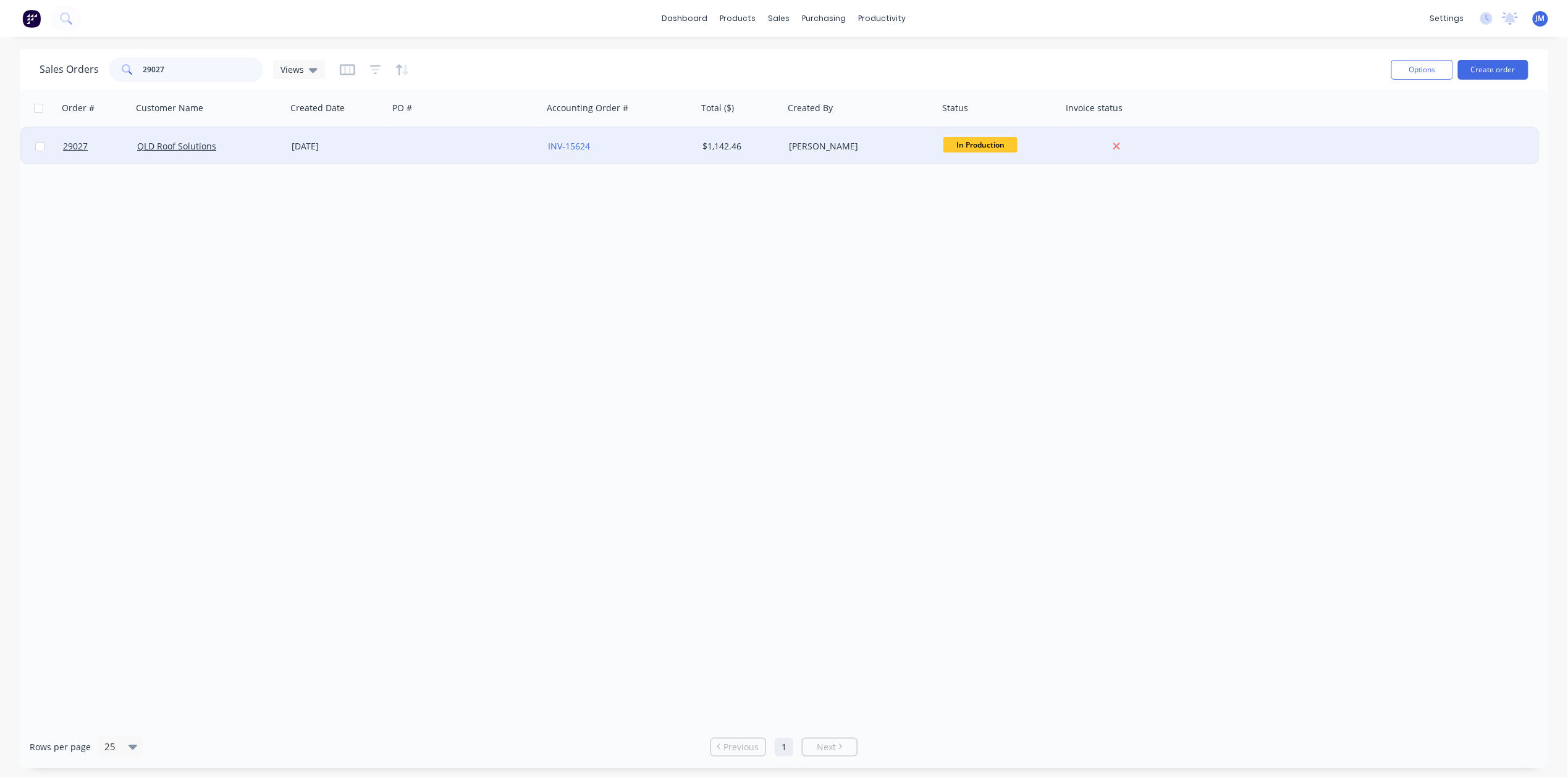
type input "29027"
click at [389, 151] on div at bounding box center [466, 146] width 155 height 37
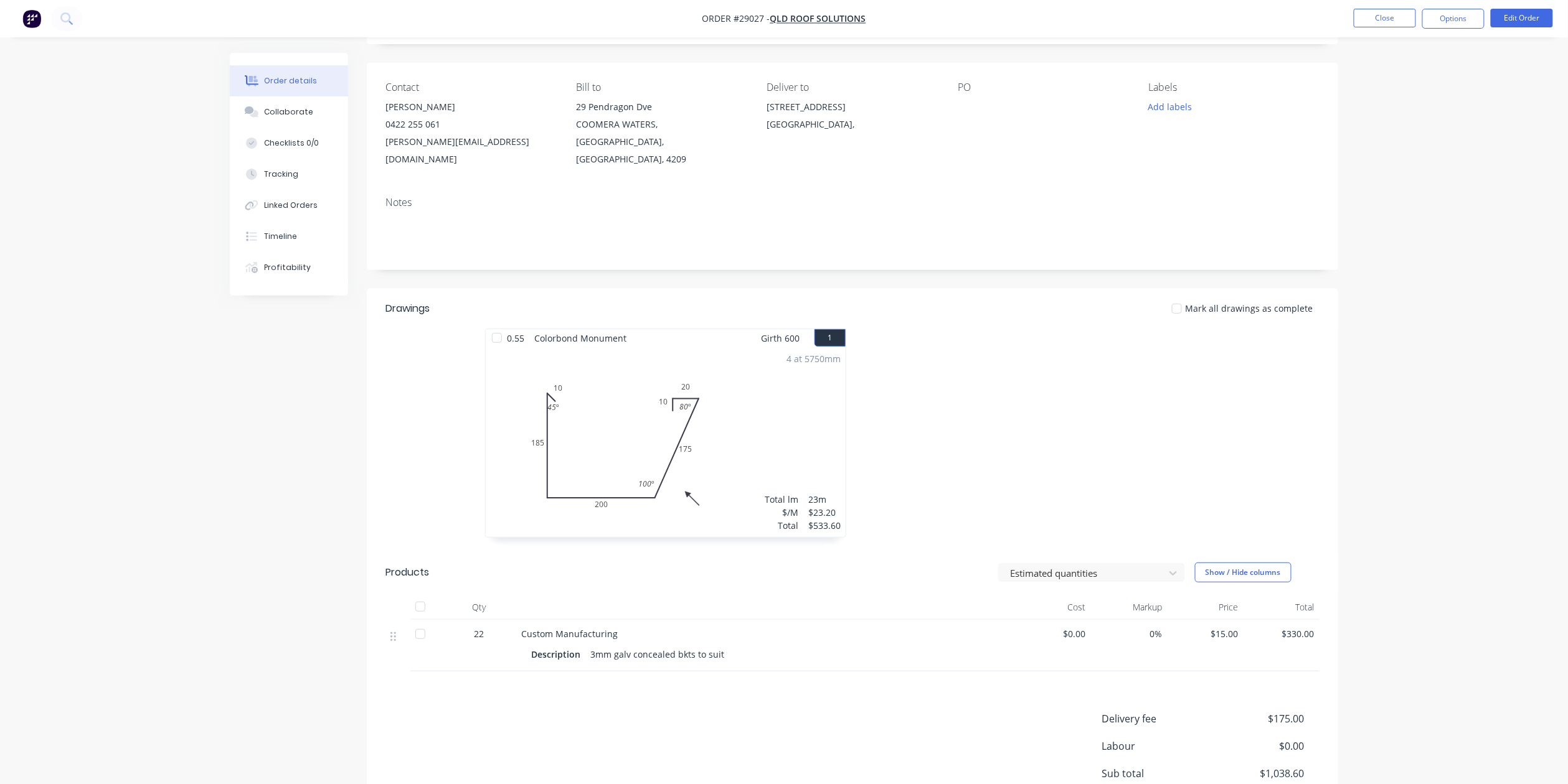
scroll to position [195, 0]
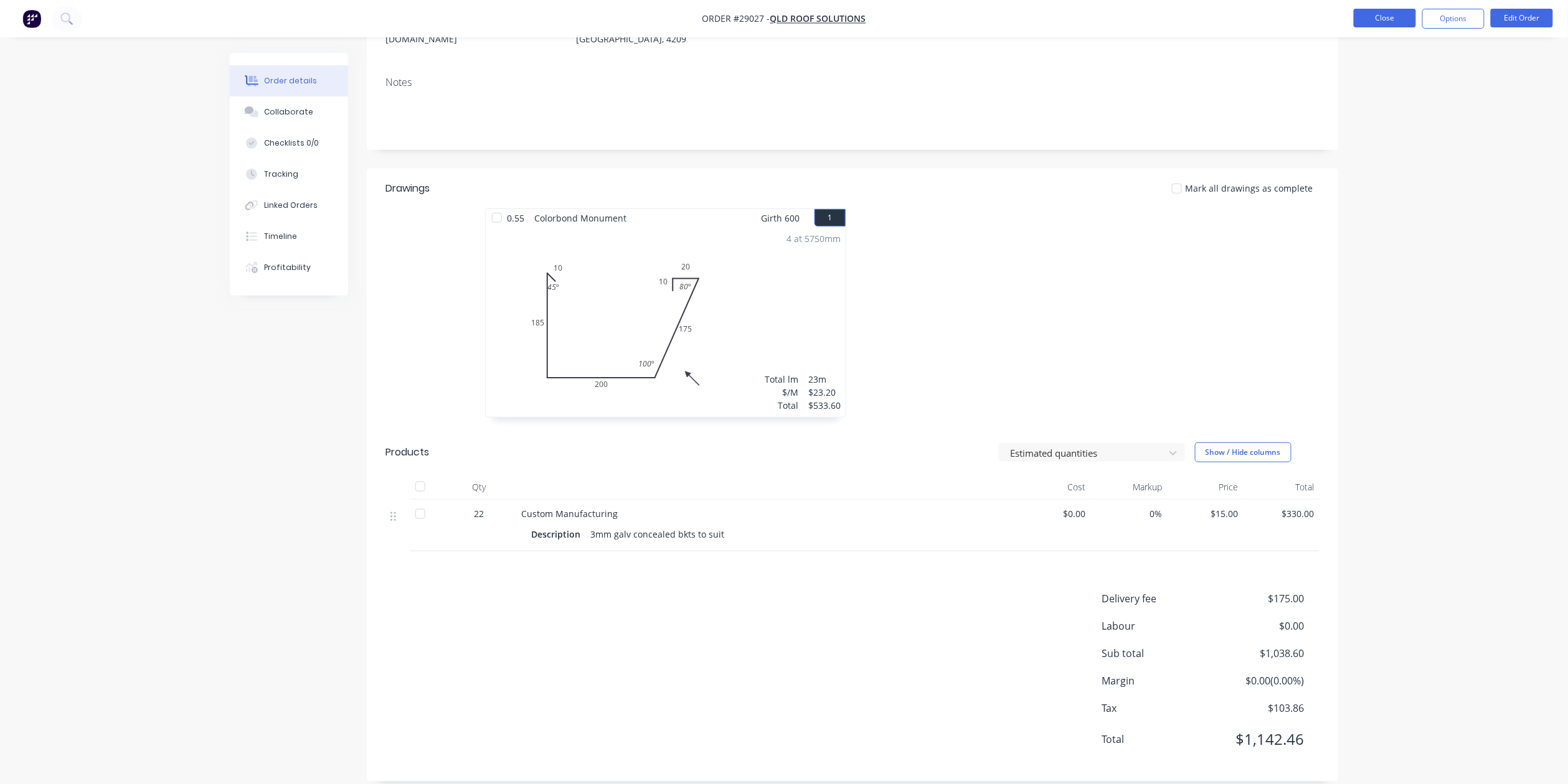
click at [1369, 19] on button "Close" at bounding box center [1384, 18] width 62 height 19
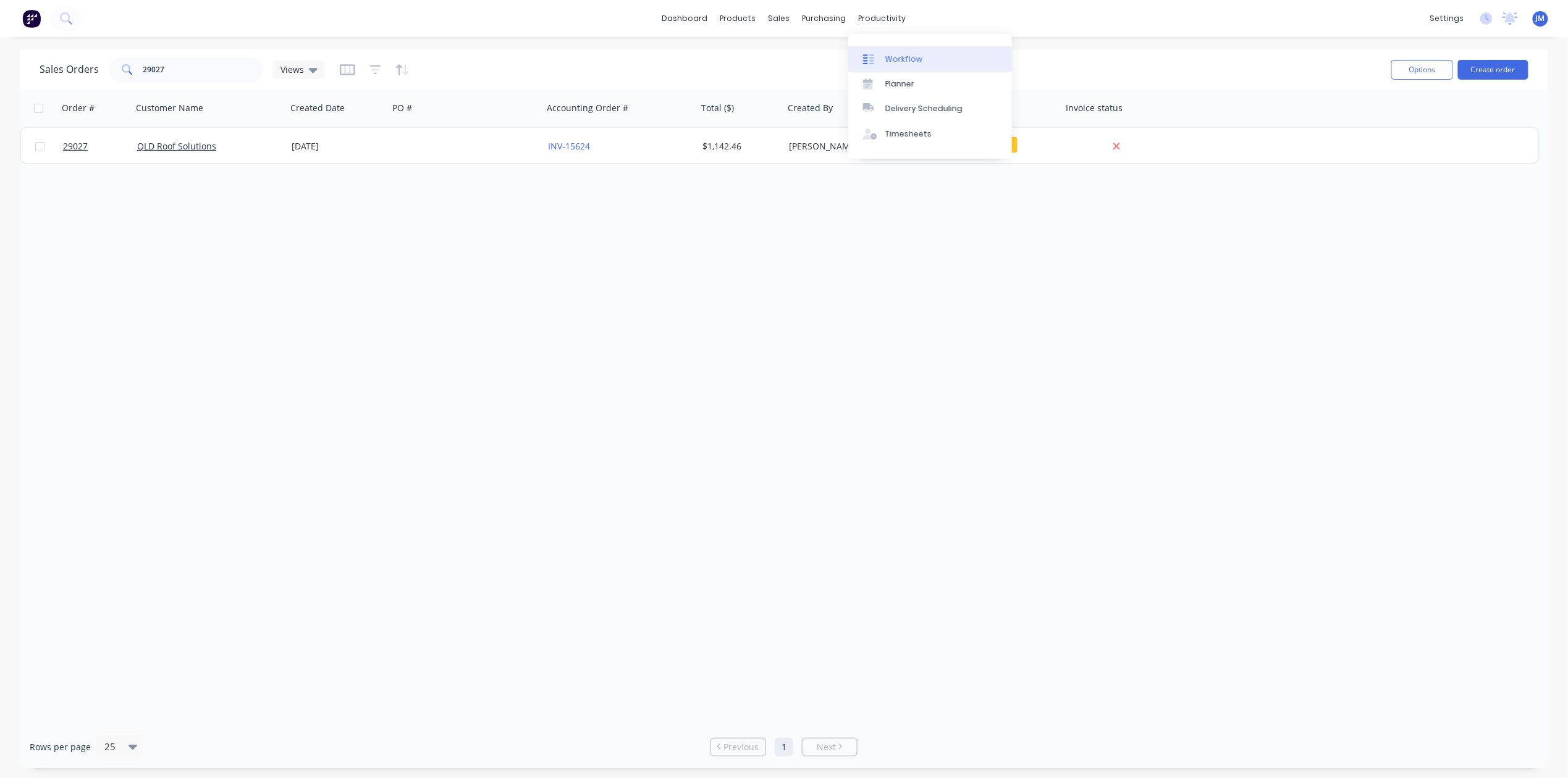
click at [900, 57] on div "Workflow" at bounding box center [904, 59] width 37 height 11
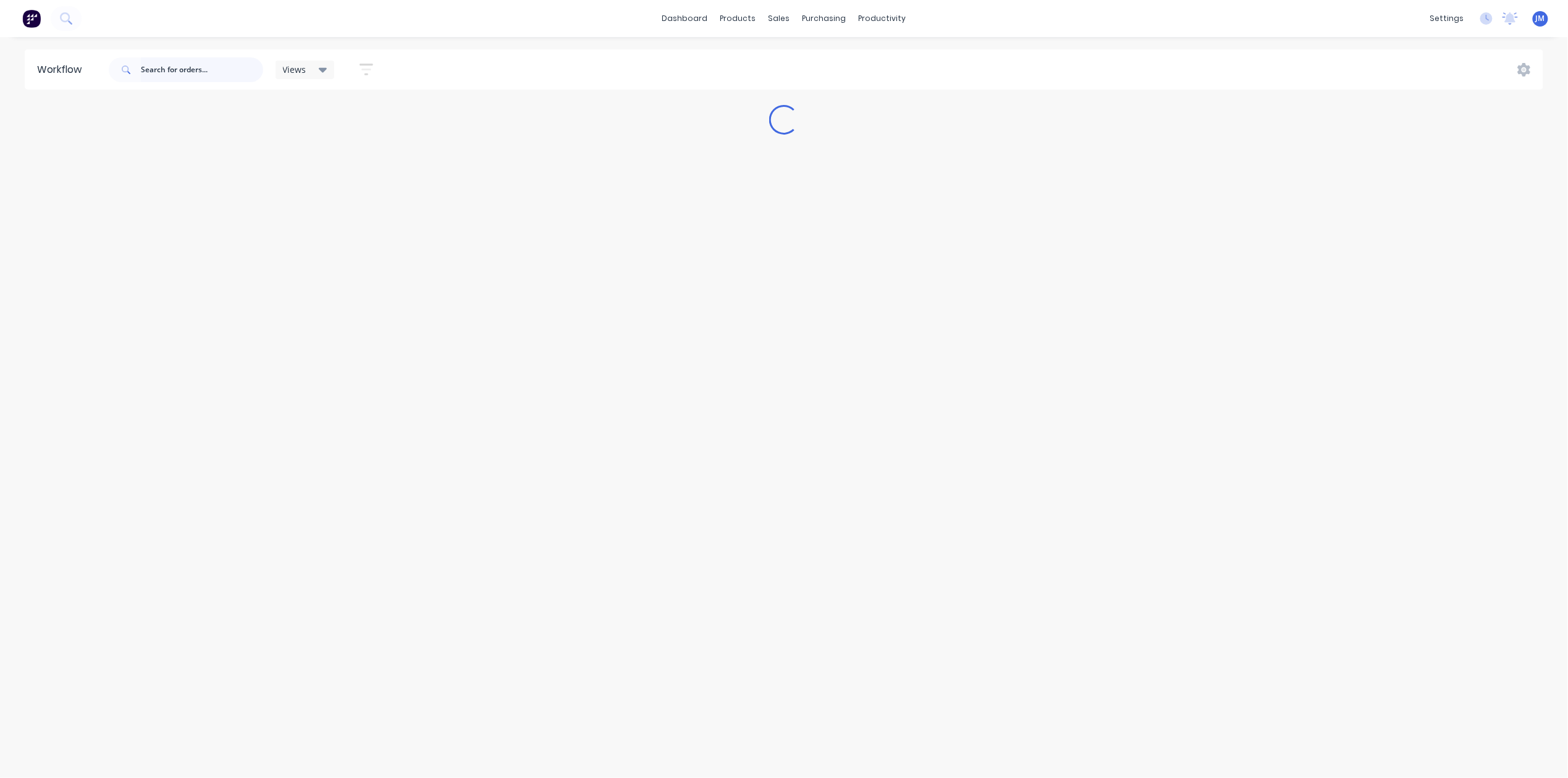
click at [190, 71] on input "text" at bounding box center [201, 69] width 122 height 25
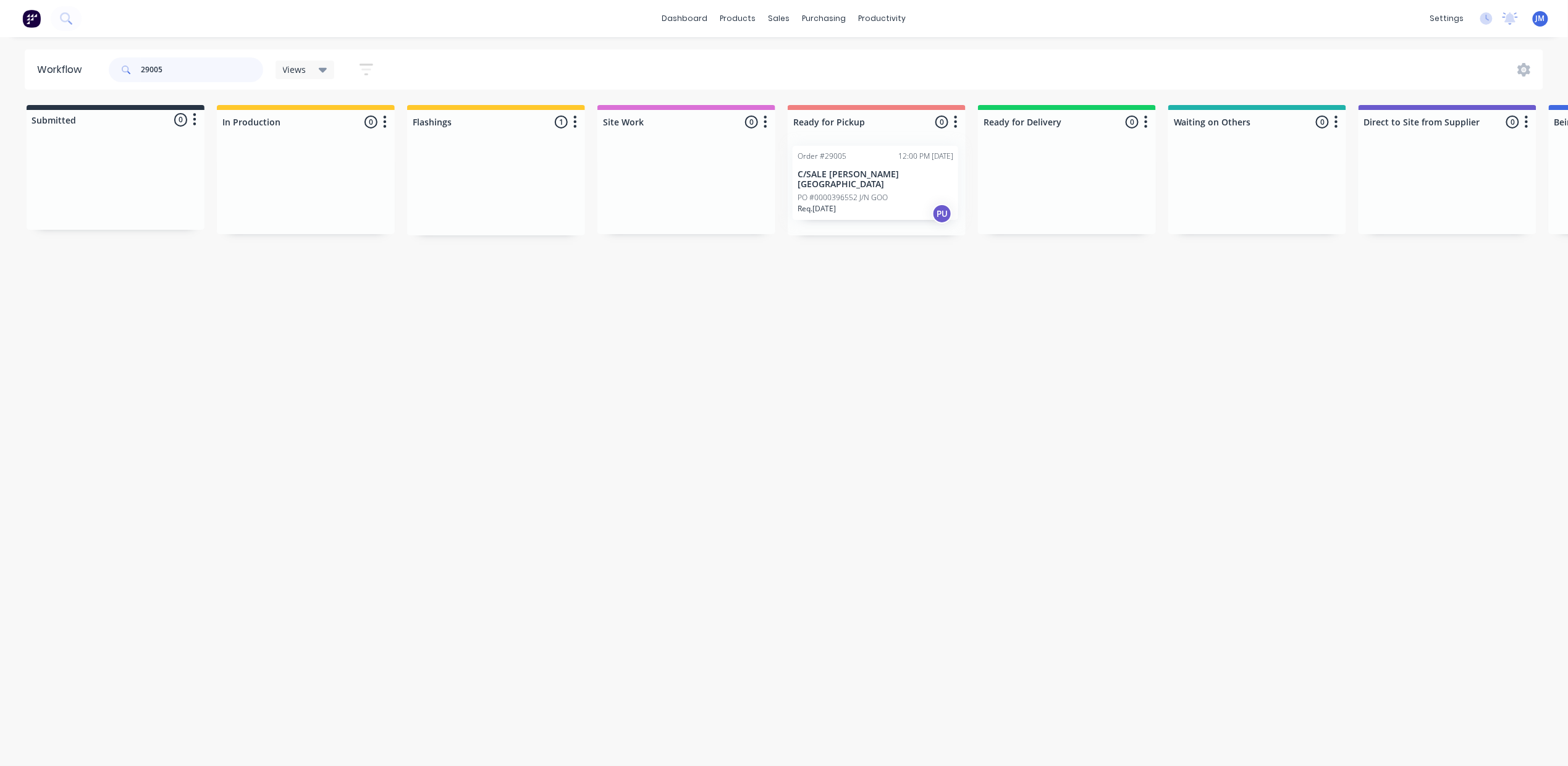
drag, startPoint x: 495, startPoint y: 218, endPoint x: 882, endPoint y: 213, distance: 387.0
click at [882, 213] on div "Submitted 0 Status colour #273444 hex #273444 Save Cancel Summaries Total order…" at bounding box center [1110, 170] width 2239 height 130
drag, startPoint x: 457, startPoint y: 208, endPoint x: 833, endPoint y: 176, distance: 377.4
click at [833, 176] on div "Submitted 0 Status colour #273444 hex #273444 Save Cancel Summaries Total order…" at bounding box center [1110, 170] width 2239 height 130
type input "2"
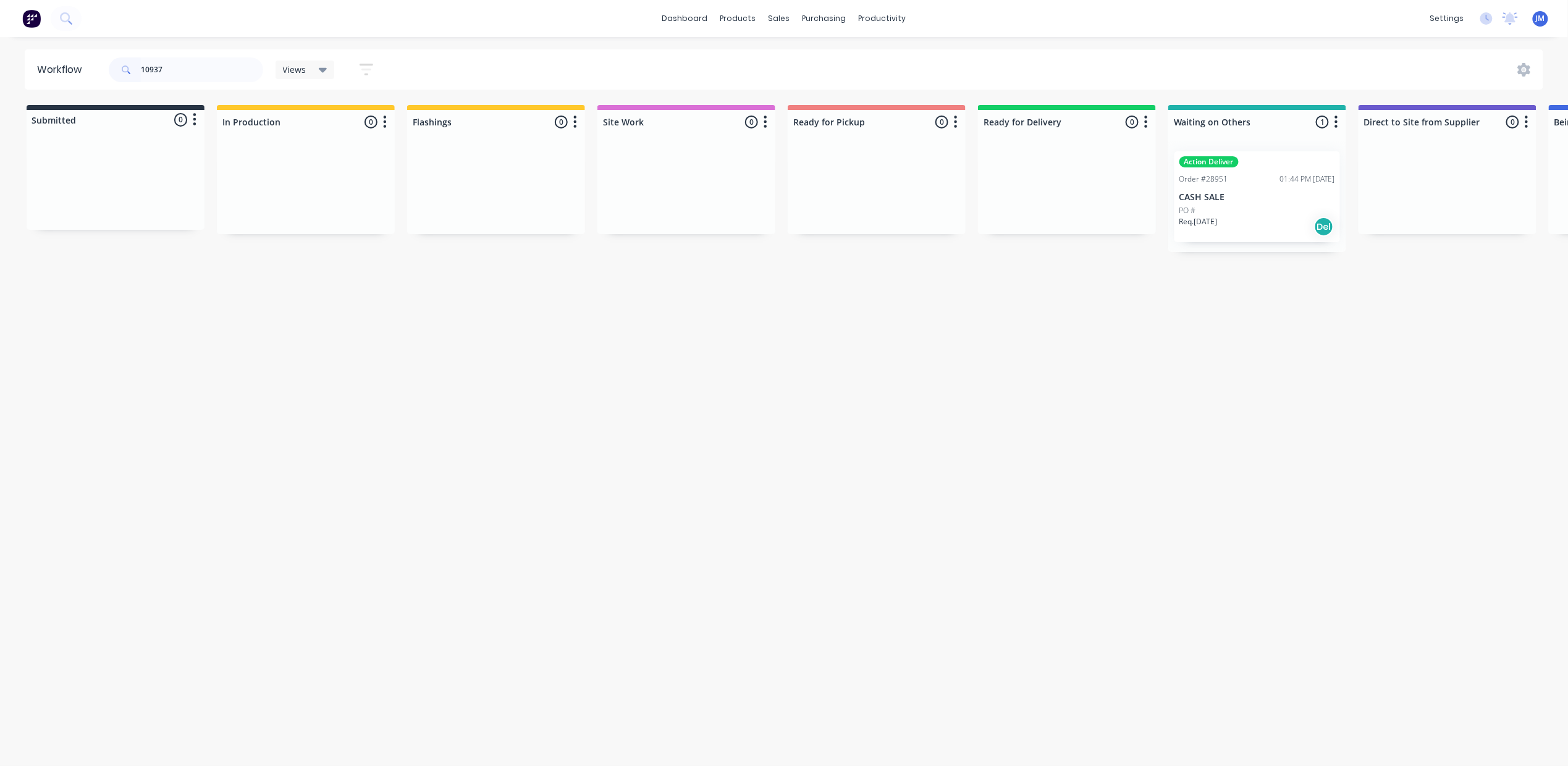
click at [1240, 215] on div "PO #" at bounding box center [1257, 211] width 155 height 11
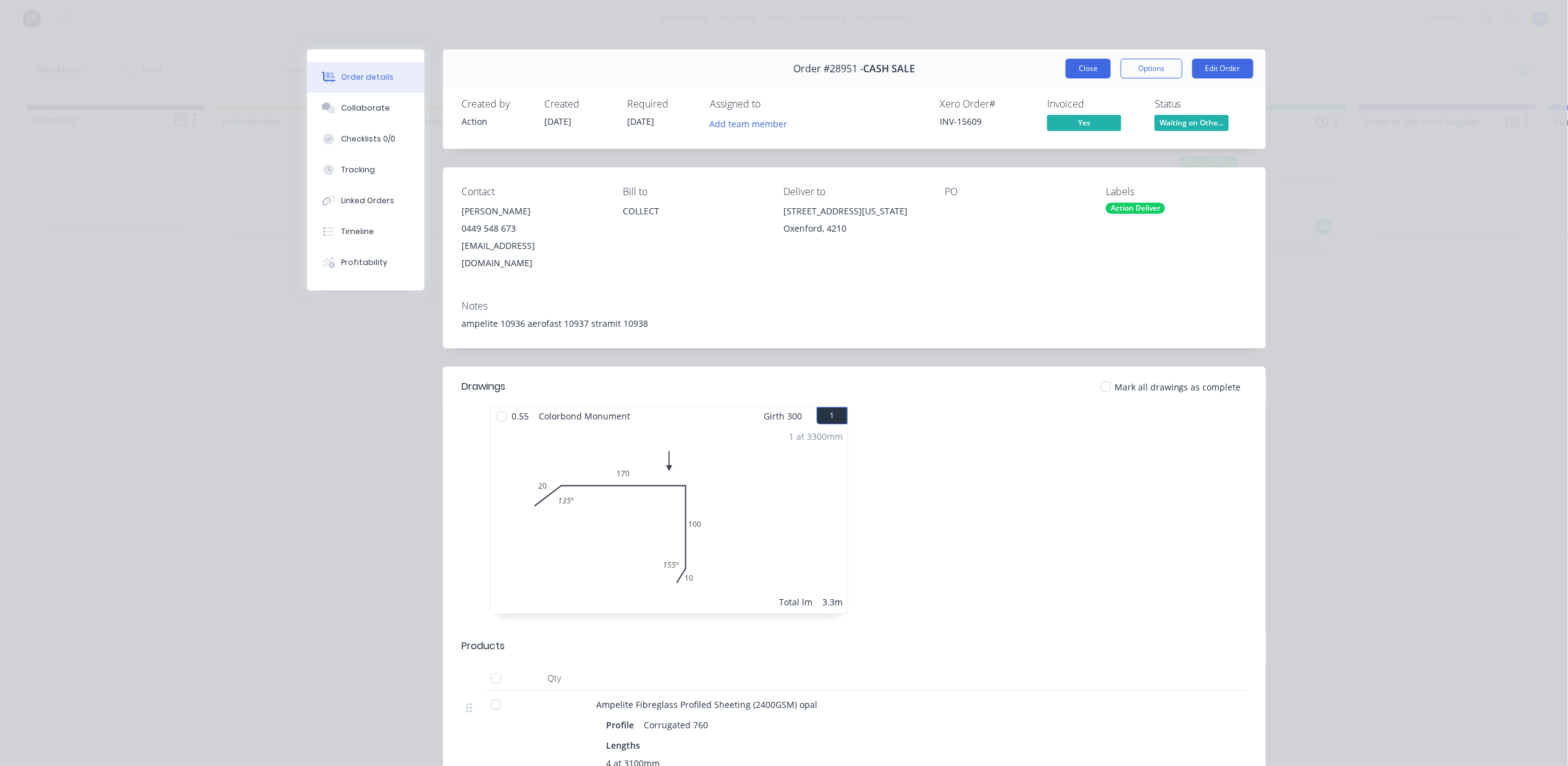
click at [1087, 74] on button "Close" at bounding box center [1088, 69] width 45 height 20
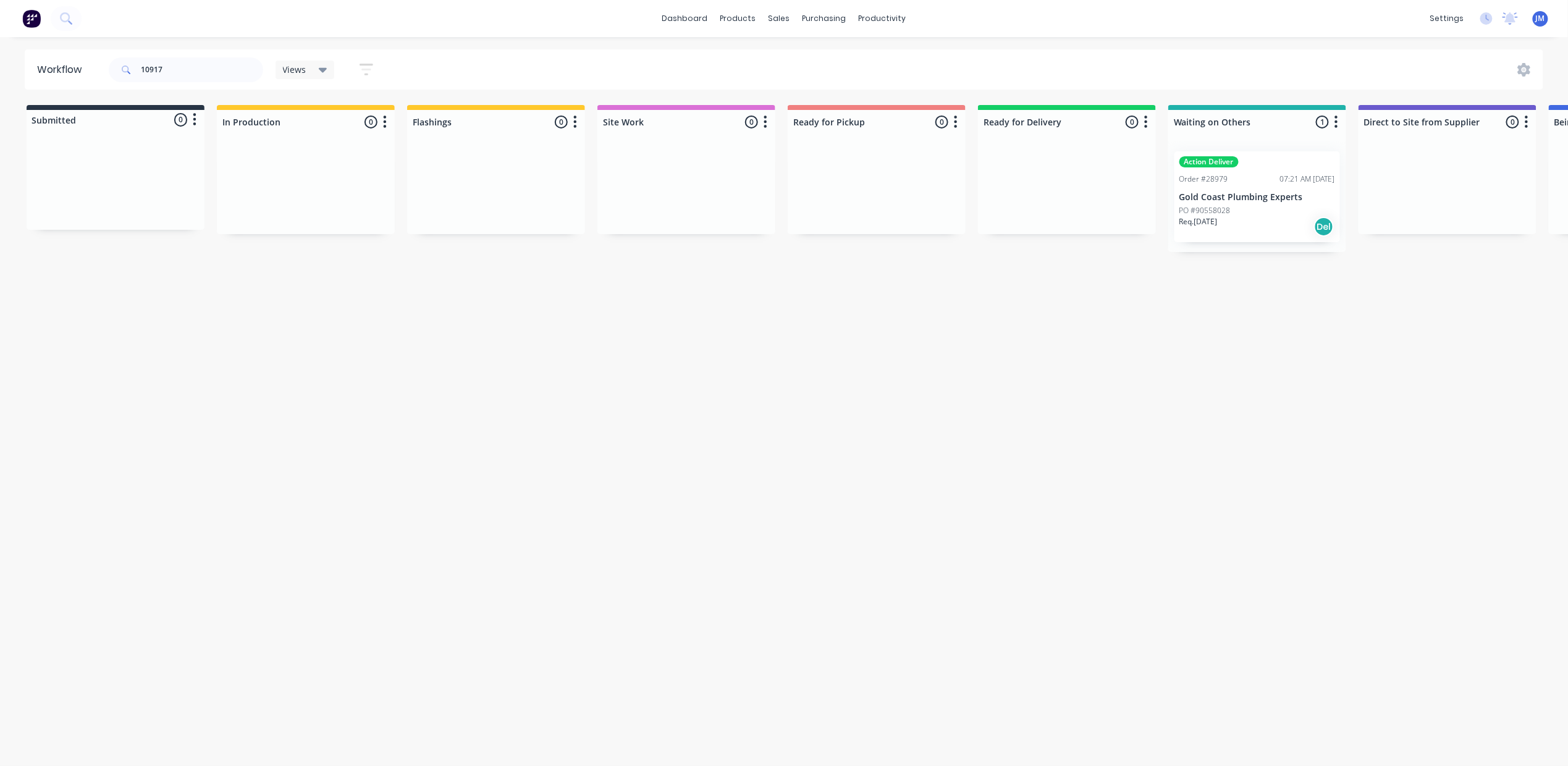
click at [1271, 198] on p "Gold Coast Plumbing Experts" at bounding box center [1257, 197] width 155 height 11
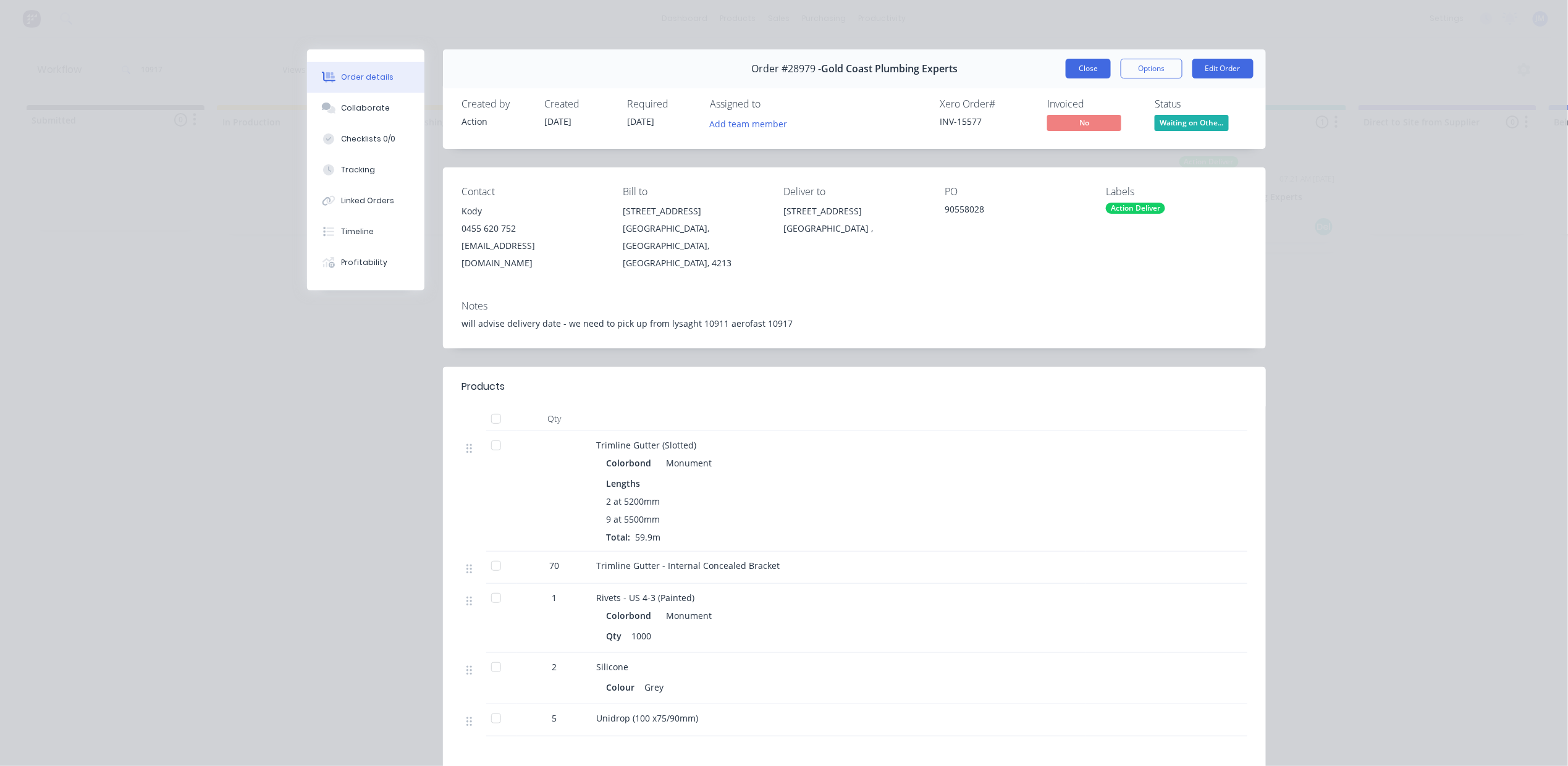
click at [1080, 70] on button "Close" at bounding box center [1088, 69] width 45 height 20
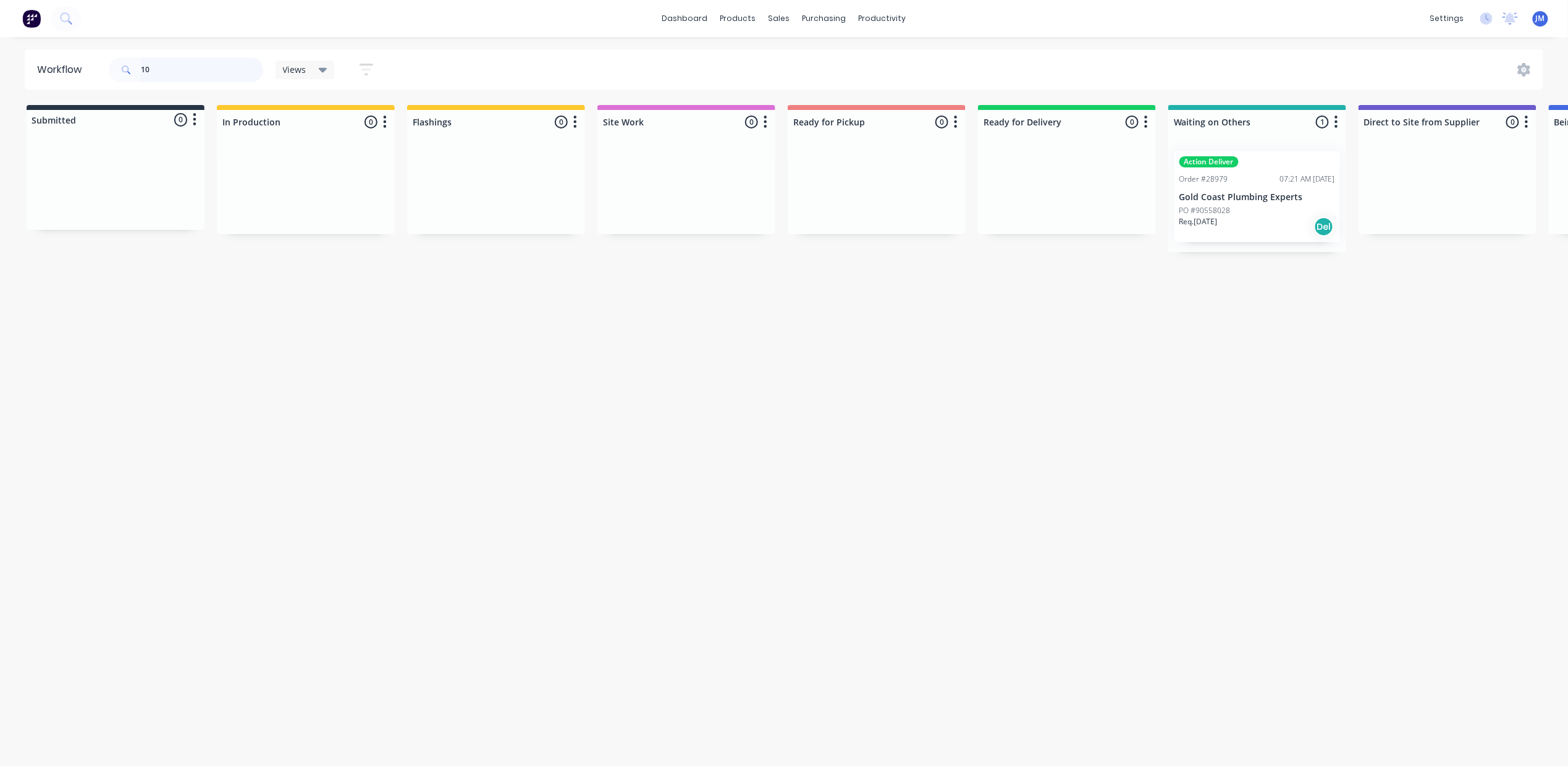
type input "1"
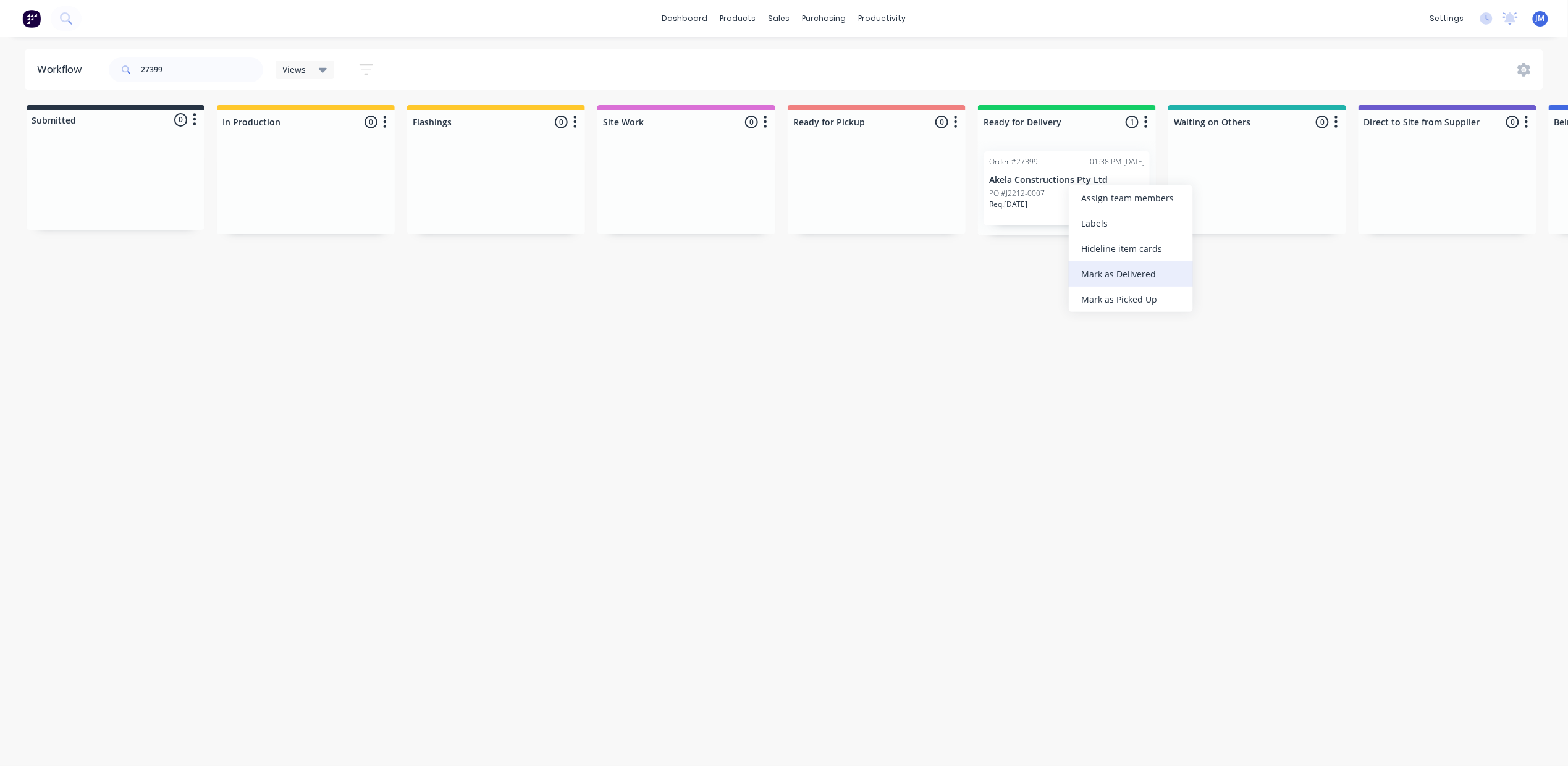
click at [1119, 269] on div "Mark as Delivered" at bounding box center [1131, 274] width 124 height 25
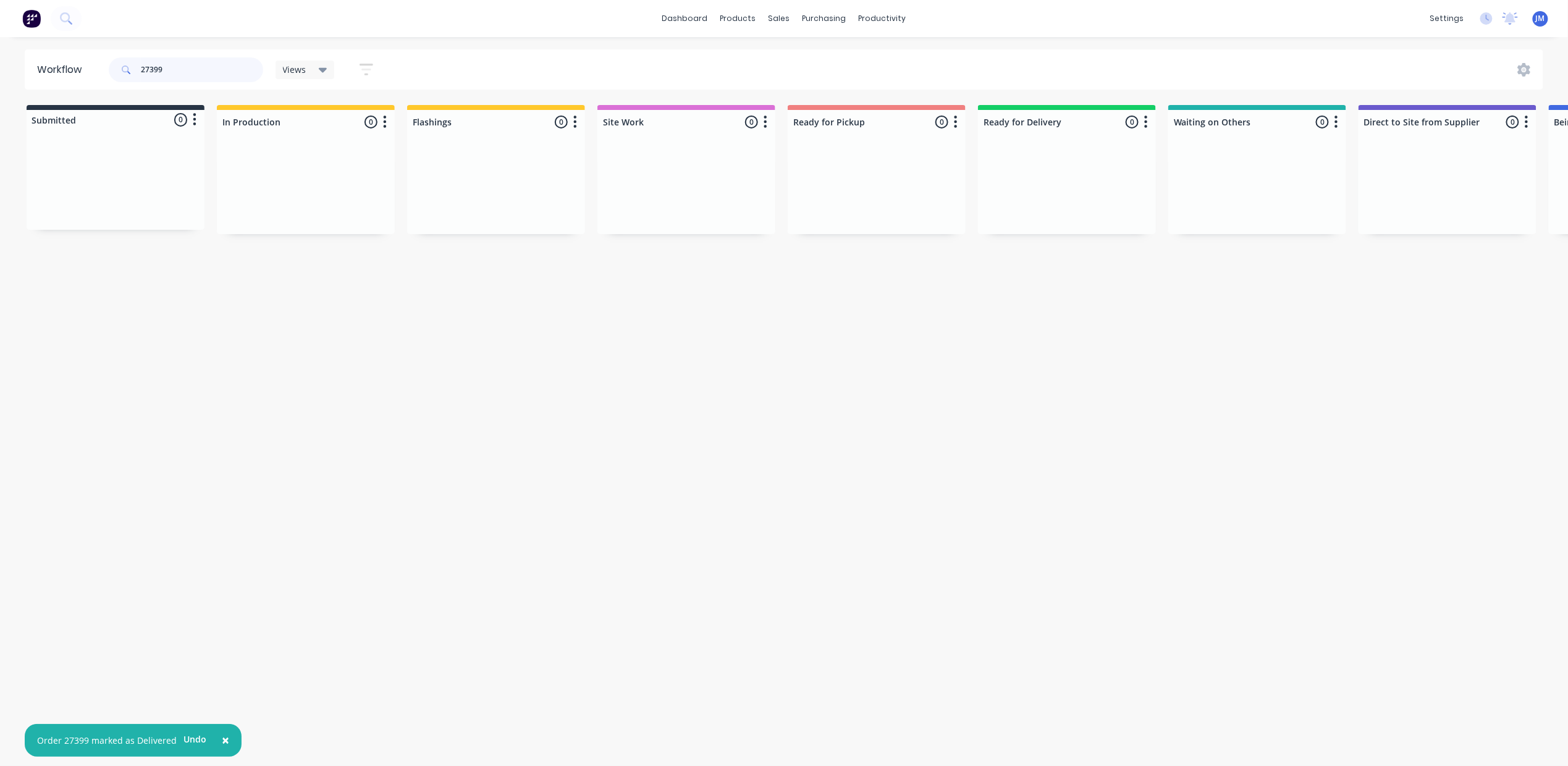
drag, startPoint x: 168, startPoint y: 67, endPoint x: 177, endPoint y: 66, distance: 9.1
click at [170, 67] on input "27399" at bounding box center [201, 69] width 122 height 25
drag, startPoint x: 868, startPoint y: 179, endPoint x: 886, endPoint y: 179, distance: 18.0
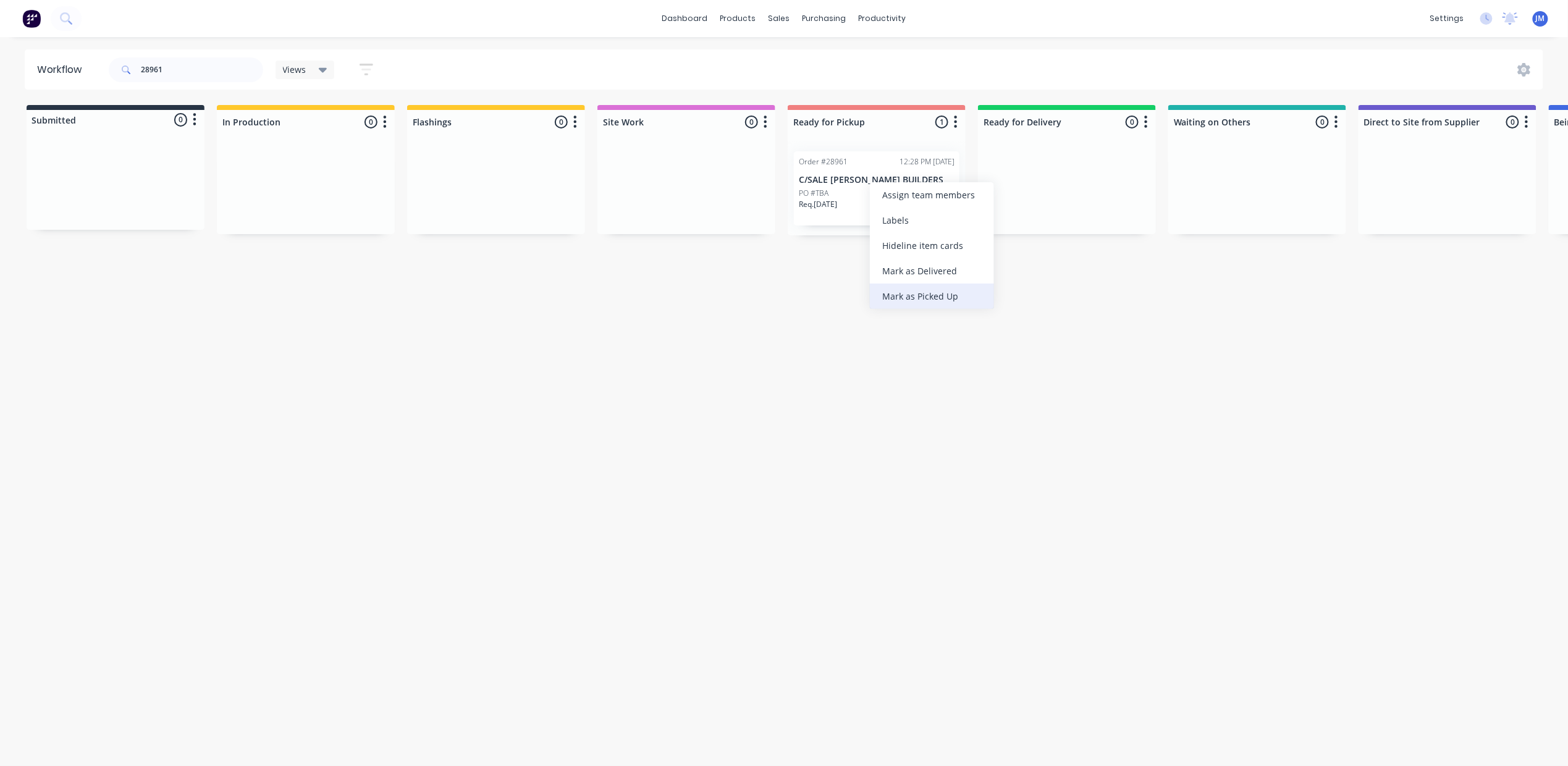
click at [912, 299] on div "Mark as Picked Up" at bounding box center [932, 296] width 124 height 25
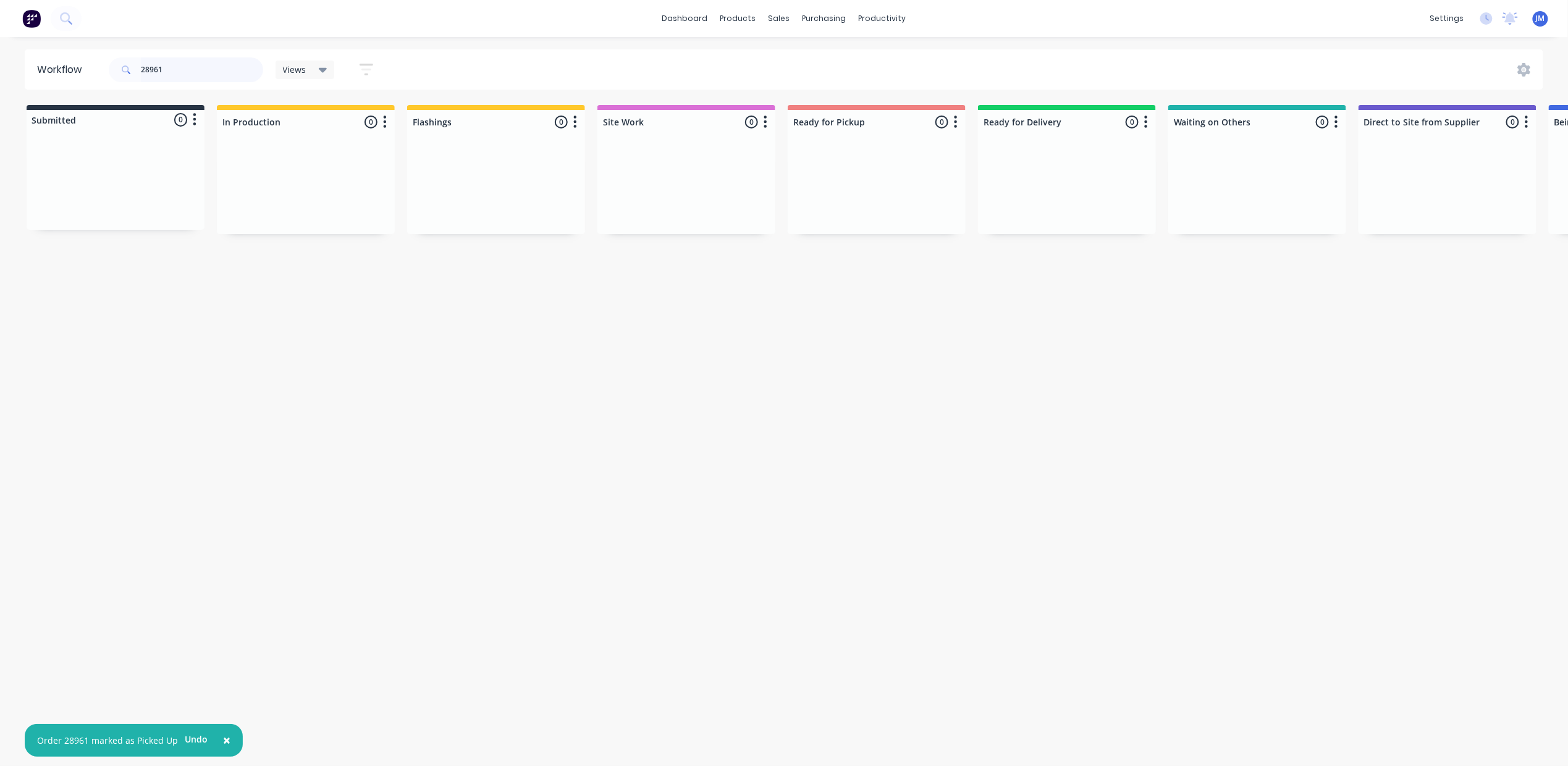
click at [174, 63] on input "28961" at bounding box center [201, 69] width 122 height 25
type input "2"
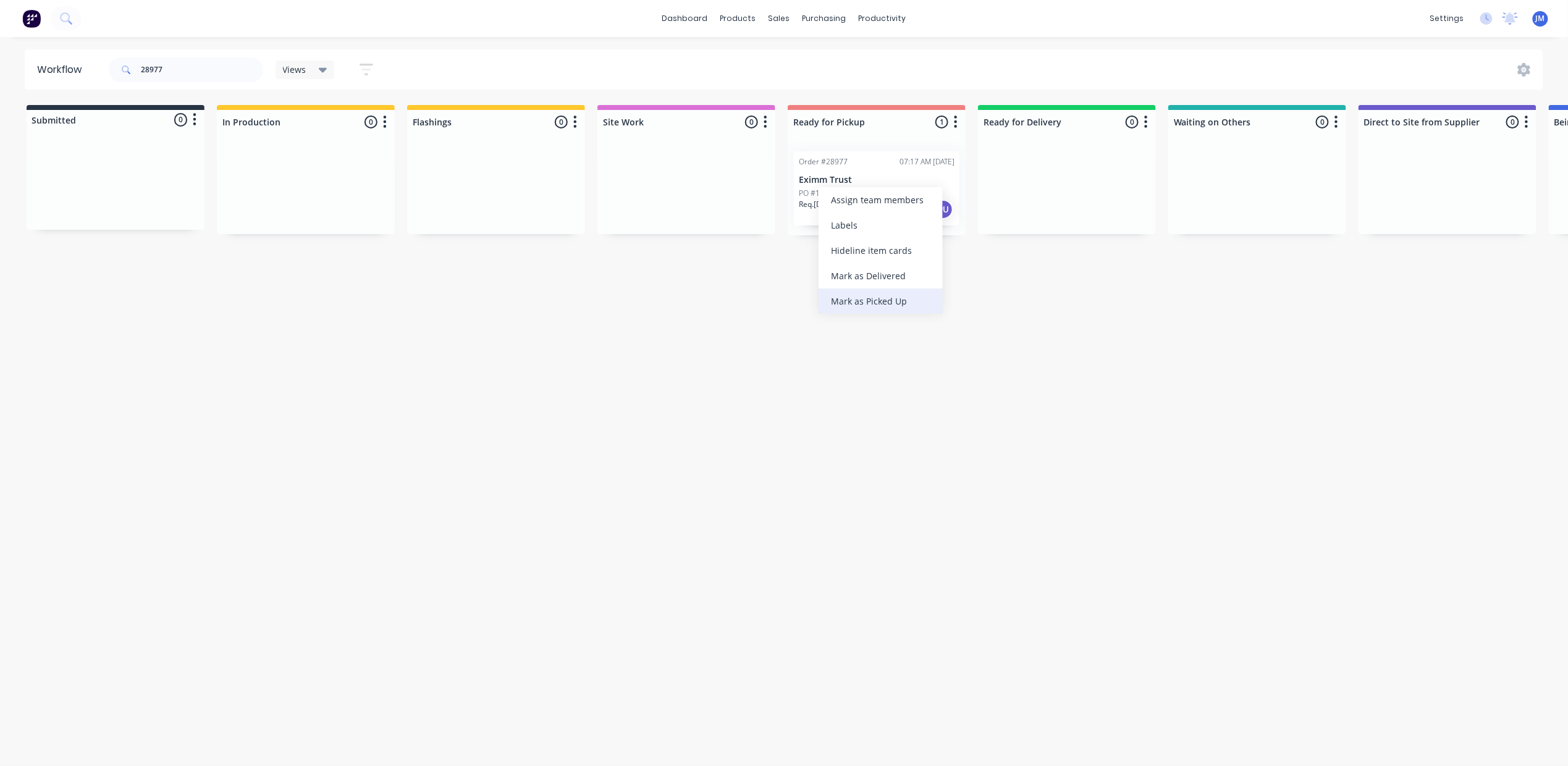
click at [866, 307] on div "Mark as Picked Up" at bounding box center [880, 301] width 124 height 25
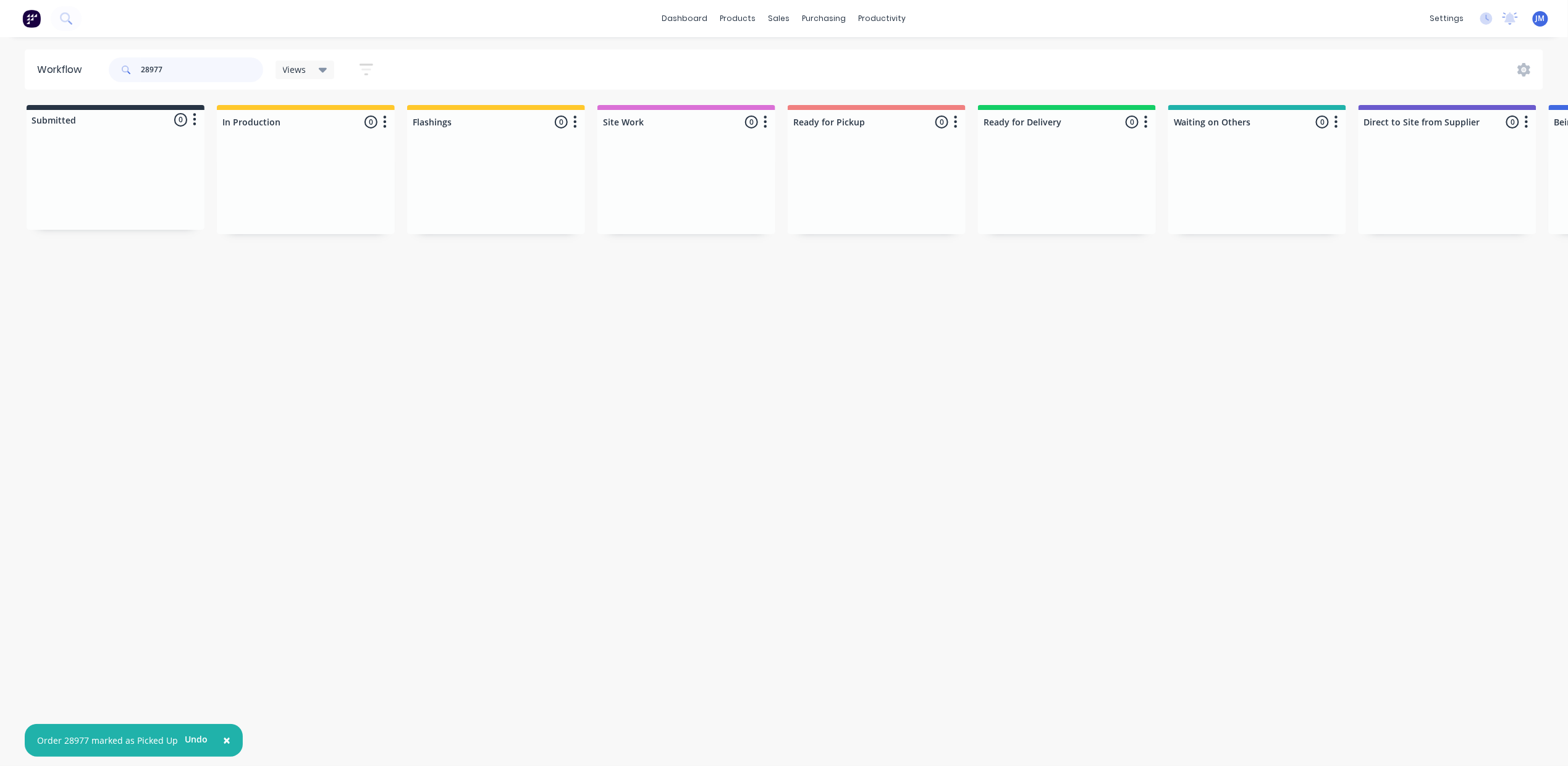
click at [190, 71] on input "28977" at bounding box center [201, 69] width 122 height 25
type input "2"
click at [906, 305] on div "Mark as Picked Up" at bounding box center [919, 300] width 124 height 25
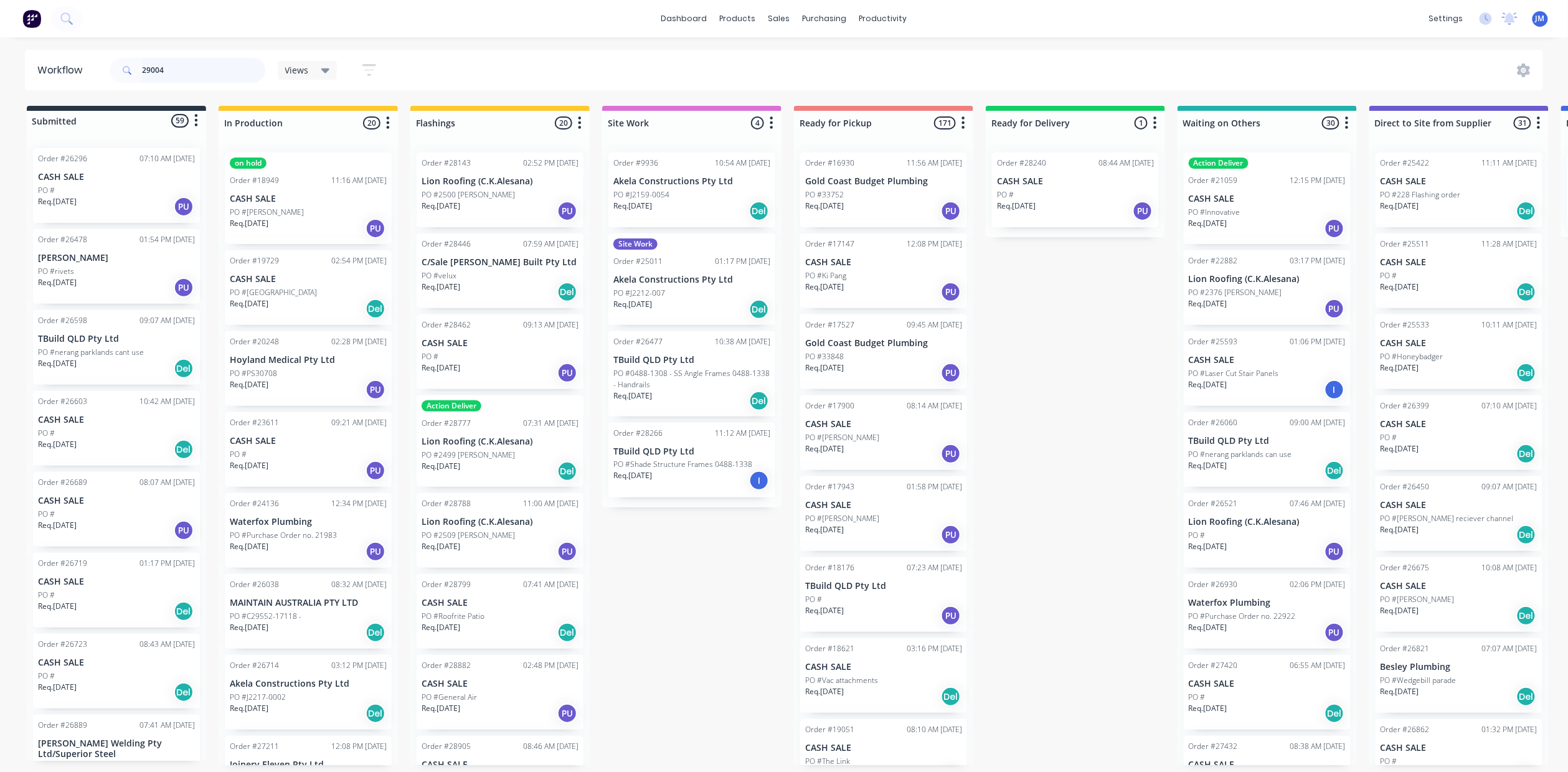
click at [178, 63] on input "29004" at bounding box center [203, 70] width 123 height 25
type input "29036"
